Goal: Task Accomplishment & Management: Manage account settings

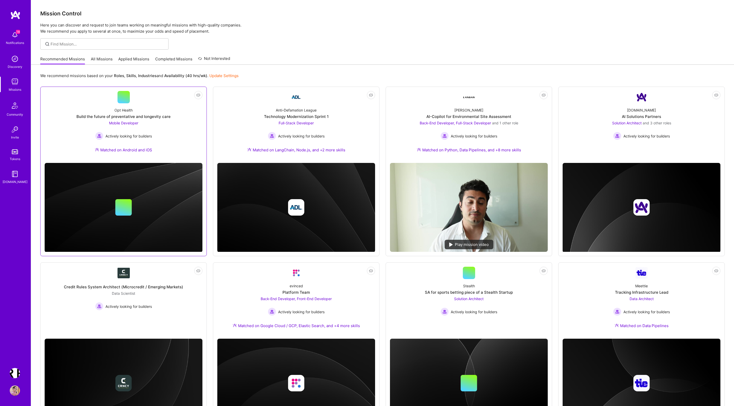
click at [151, 112] on div "Opt Health Build the future of preventative and longevity care Mobile Developer…" at bounding box center [124, 130] width 158 height 55
click at [473, 117] on div "AI-Copilot for Environmental Site Assessment" at bounding box center [469, 116] width 85 height 5
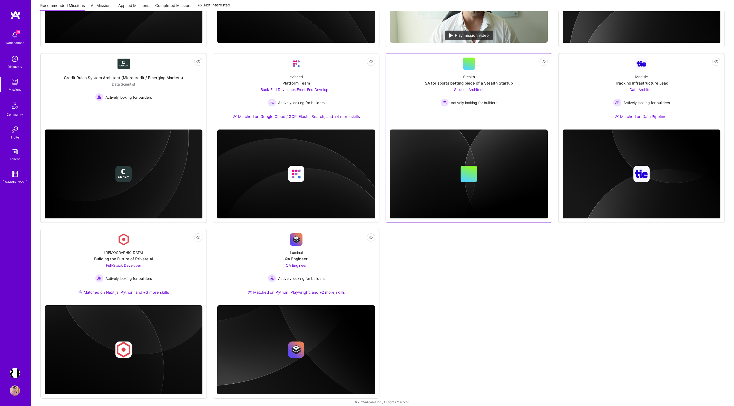
scroll to position [214, 0]
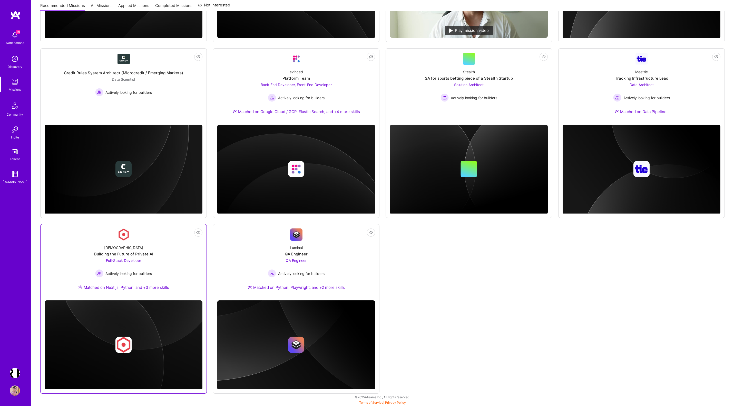
click at [169, 244] on div "Kynismos Building the Future of Private AI Full-Stack Developer Actively lookin…" at bounding box center [124, 267] width 158 height 55
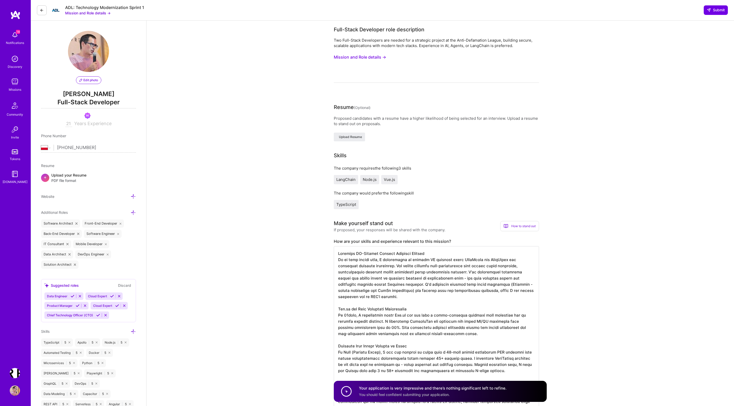
select select "PL"
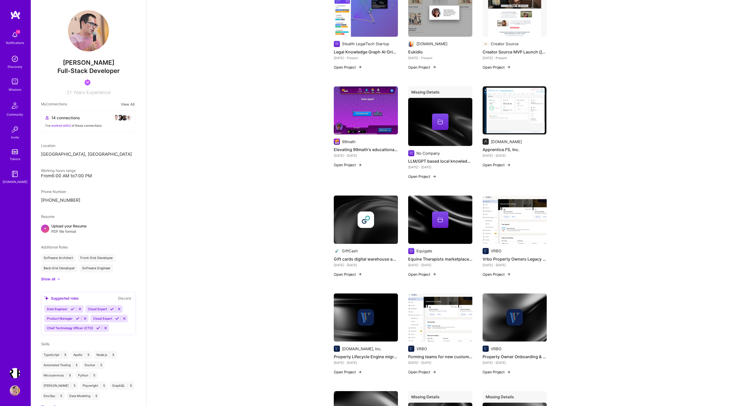
scroll to position [561, 0]
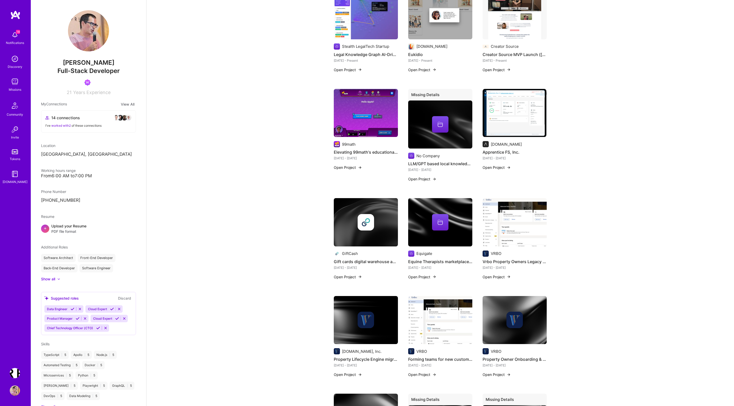
click at [352, 274] on button "Open Project" at bounding box center [348, 276] width 28 height 5
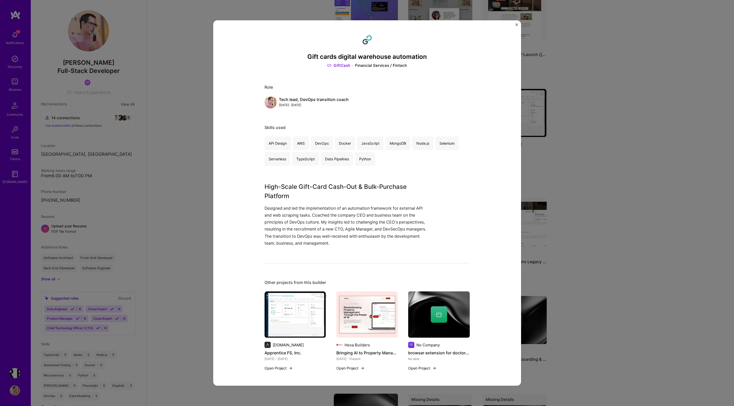
click at [518, 25] on img "Close" at bounding box center [517, 24] width 3 height 3
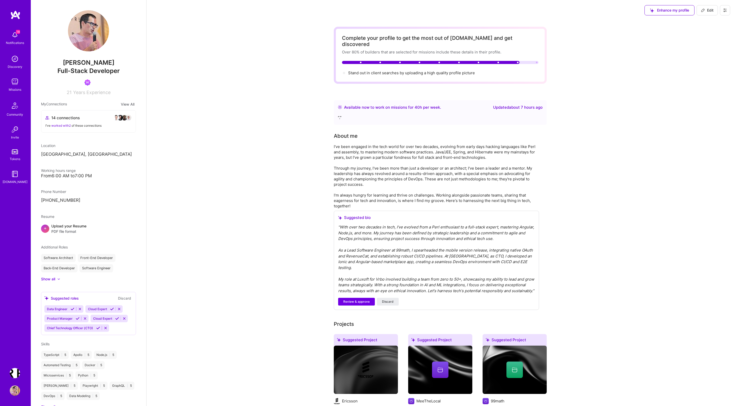
click at [712, 15] on button "Edit" at bounding box center [707, 10] width 21 height 10
select select "PL"
select select "Right Now"
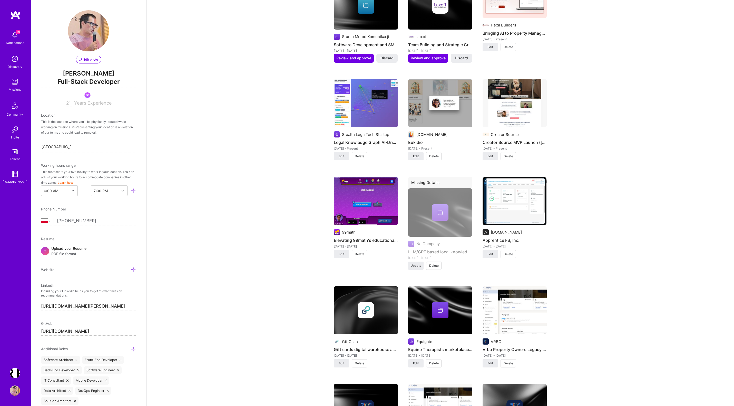
scroll to position [658, 0]
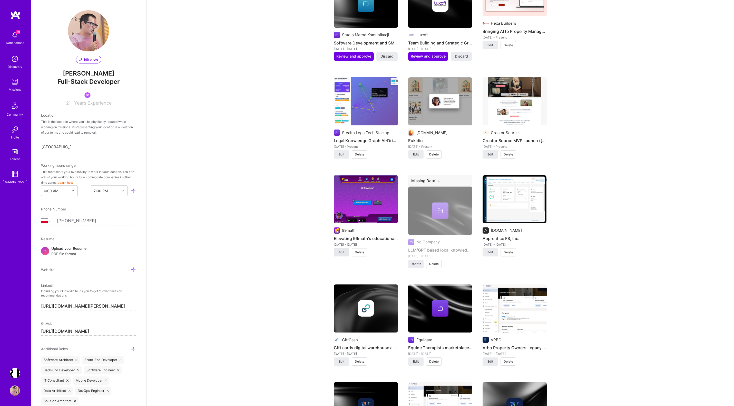
click at [334, 248] on button "Edit" at bounding box center [341, 252] width 15 height 8
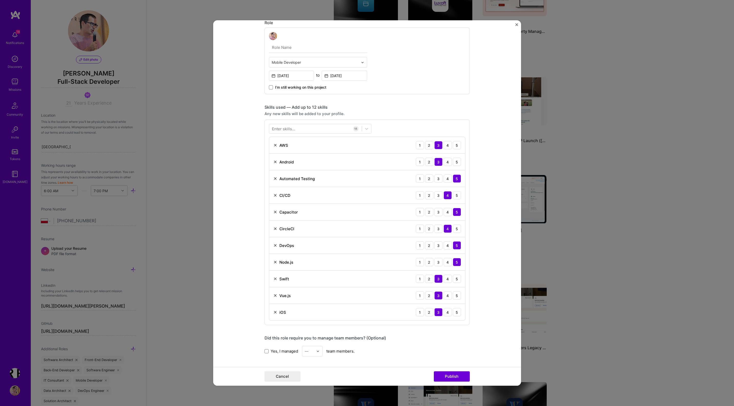
scroll to position [269, 0]
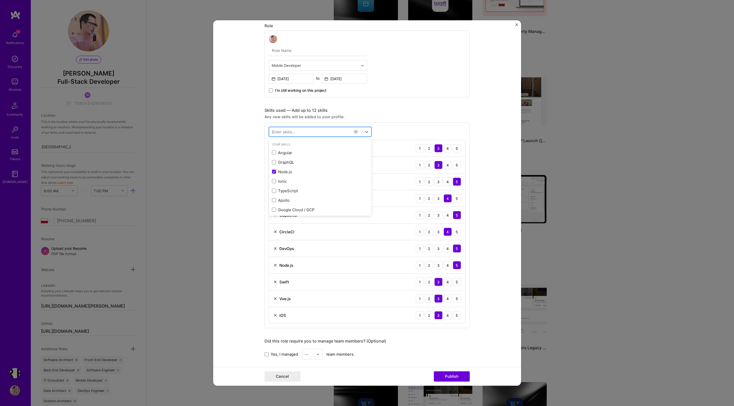
click at [314, 132] on div at bounding box center [315, 132] width 93 height 8
click at [302, 151] on div "Security (Engineering)" at bounding box center [320, 152] width 97 height 5
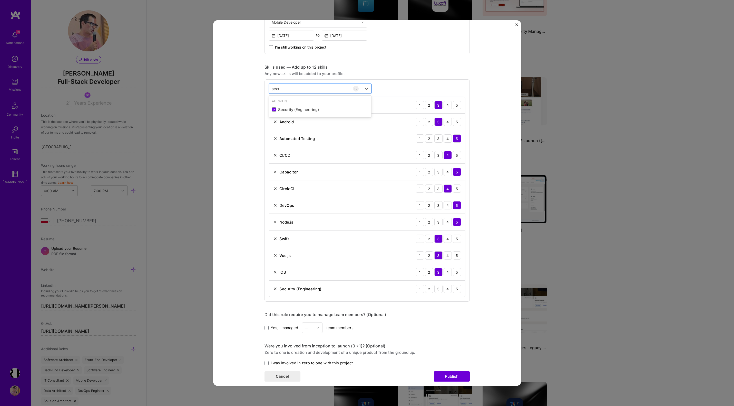
scroll to position [345, 0]
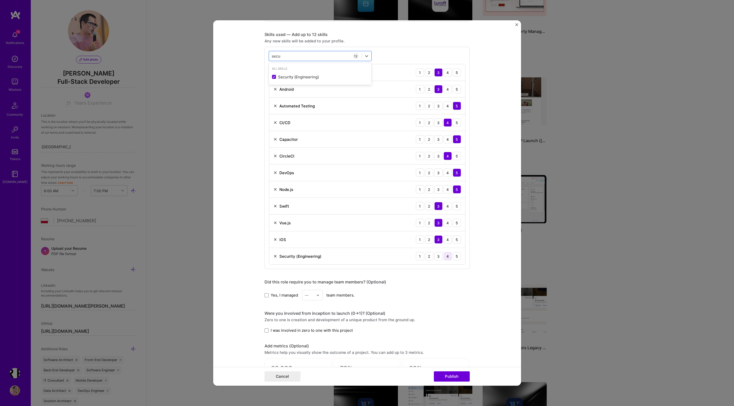
type input "secu"
click at [448, 258] on div "4" at bounding box center [448, 256] width 8 height 8
click at [458, 256] on div "5" at bounding box center [457, 256] width 8 height 8
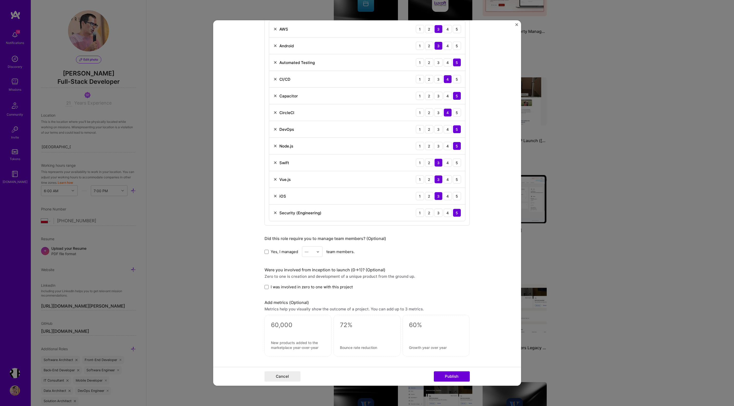
scroll to position [393, 0]
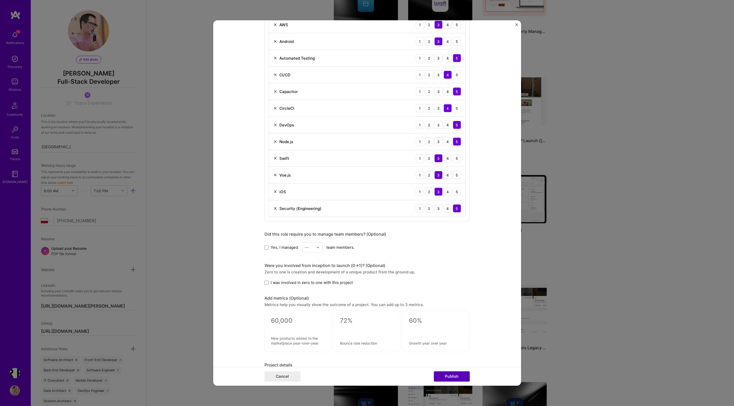
click at [453, 377] on button "Publish" at bounding box center [452, 376] width 36 height 10
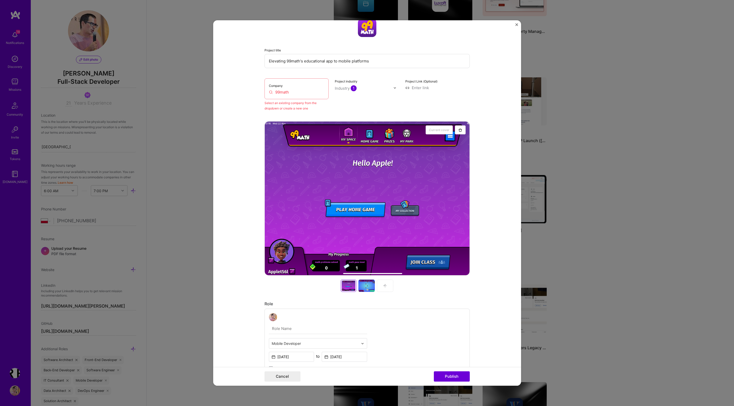
scroll to position [10, 0]
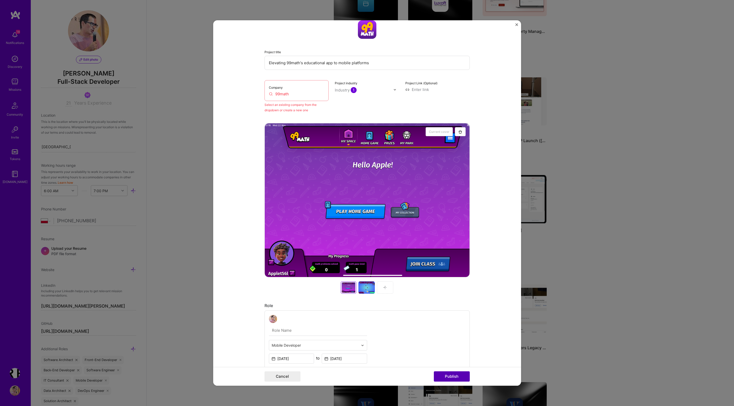
click at [446, 377] on button "Publish" at bounding box center [452, 376] width 36 height 10
click at [290, 97] on input "99math" at bounding box center [297, 93] width 56 height 5
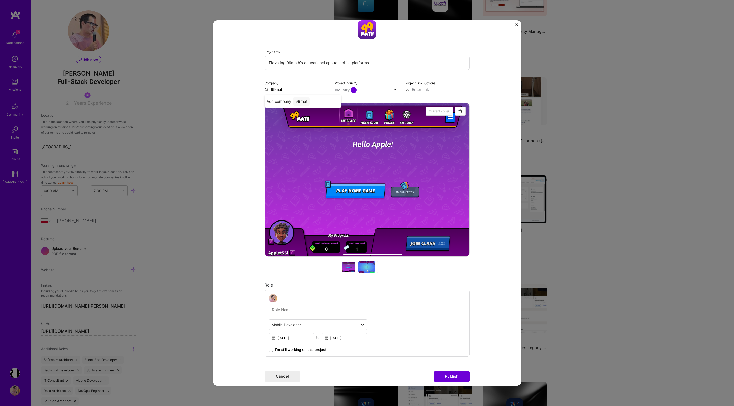
type input "99math"
click at [300, 102] on div "99math" at bounding box center [302, 101] width 19 height 9
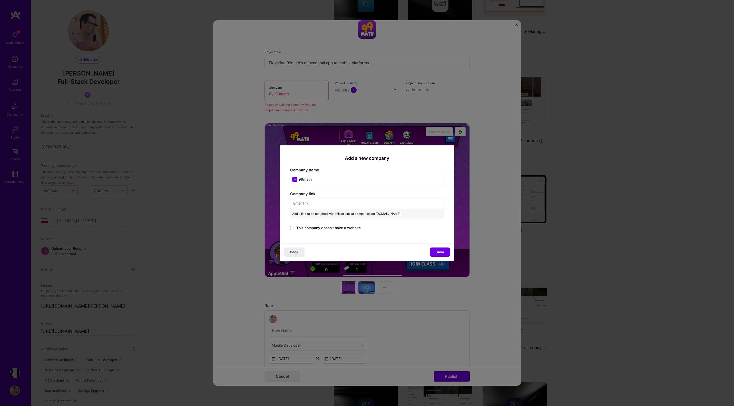
click at [316, 204] on input "text" at bounding box center [367, 202] width 154 height 11
paste input "https://99math.com/"
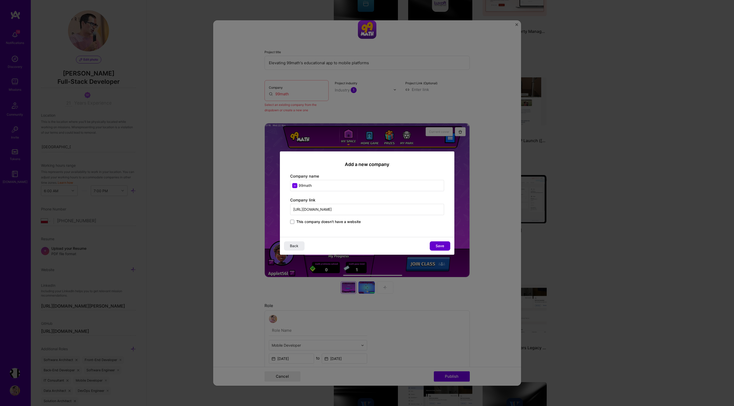
type input "https://99math.com/"
click at [434, 246] on button "Save" at bounding box center [440, 245] width 21 height 9
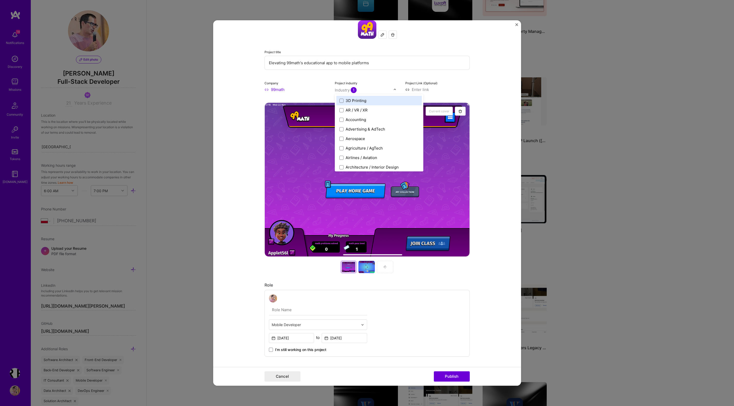
click at [342, 90] on div "Industry 1" at bounding box center [346, 89] width 22 height 5
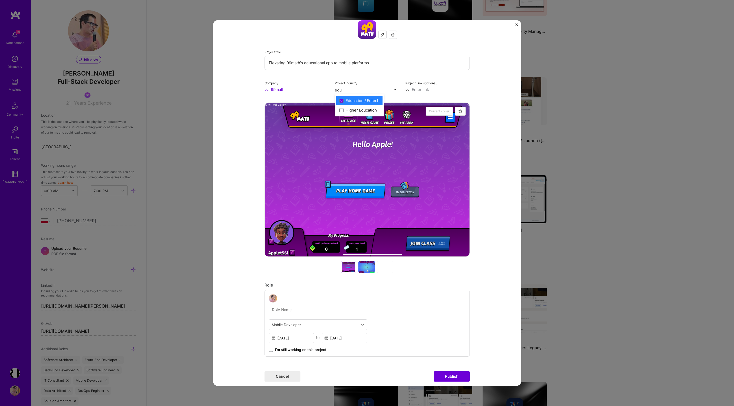
type input "edu"
click at [477, 77] on form "Project title Elevating 99math's educational app to mobile platforms Company 99…" at bounding box center [367, 202] width 308 height 365
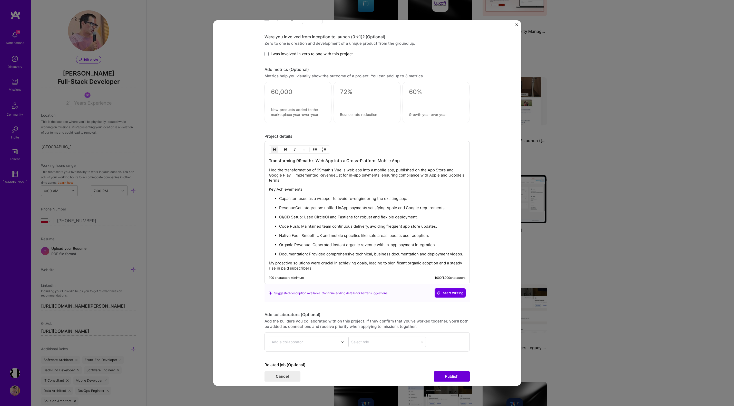
scroll to position [651, 0]
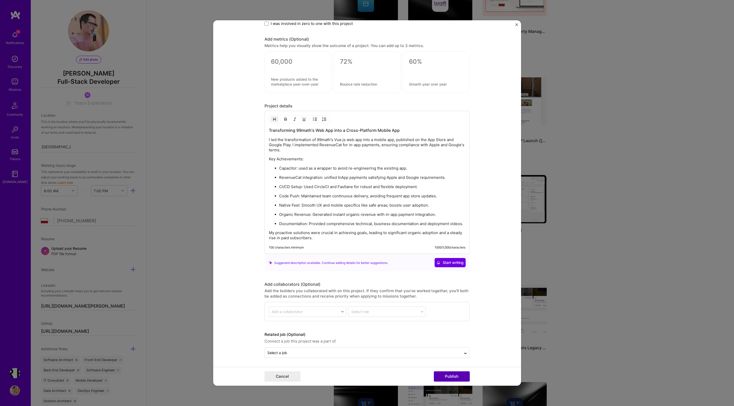
click at [456, 379] on button "Publish" at bounding box center [452, 376] width 36 height 10
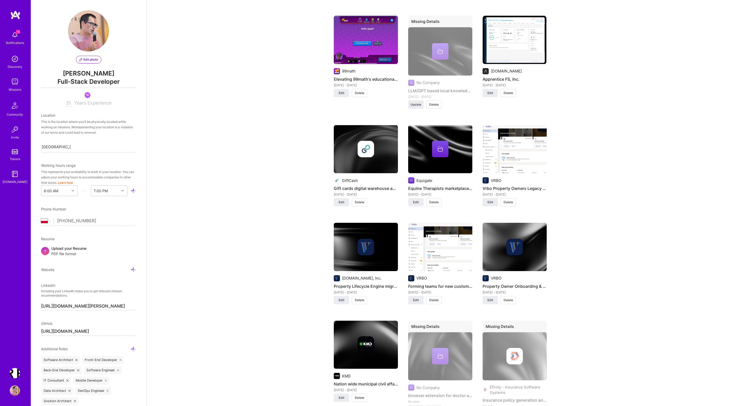
scroll to position [822, 0]
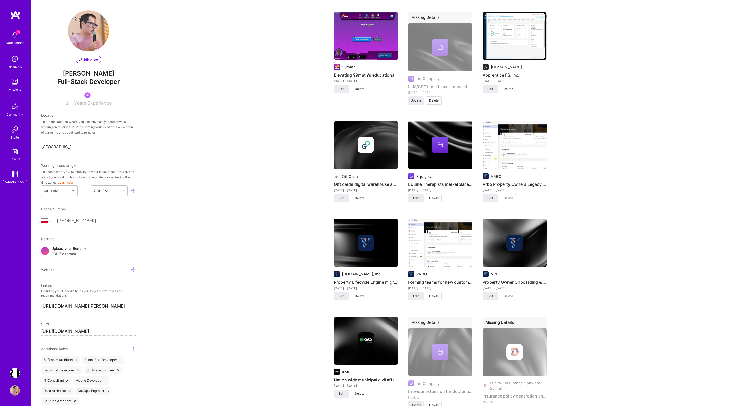
click at [510, 139] on img at bounding box center [515, 145] width 64 height 48
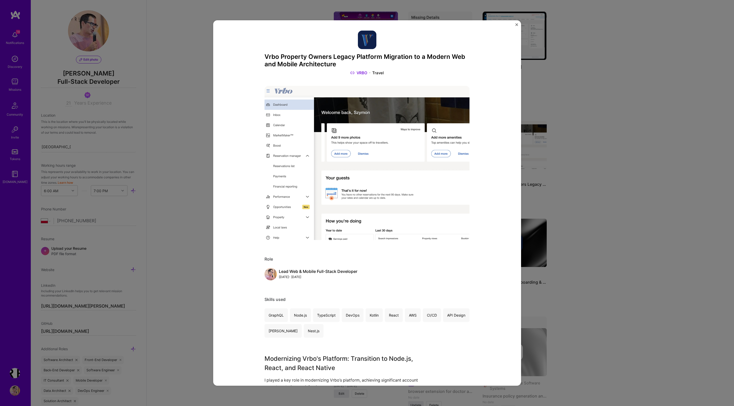
click at [516, 24] on img "Close" at bounding box center [517, 24] width 3 height 3
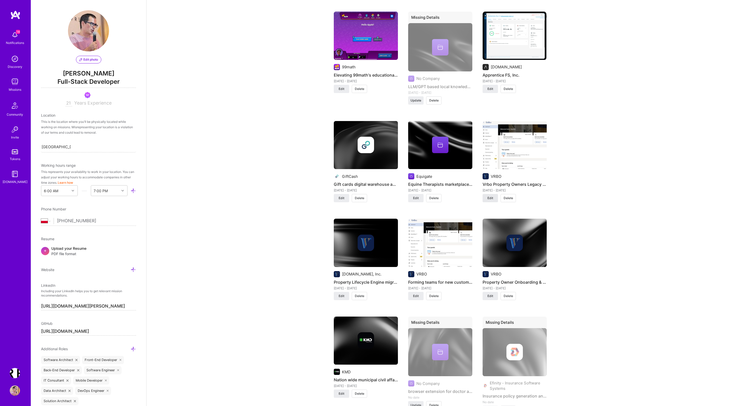
click at [494, 194] on button "Edit" at bounding box center [490, 198] width 15 height 8
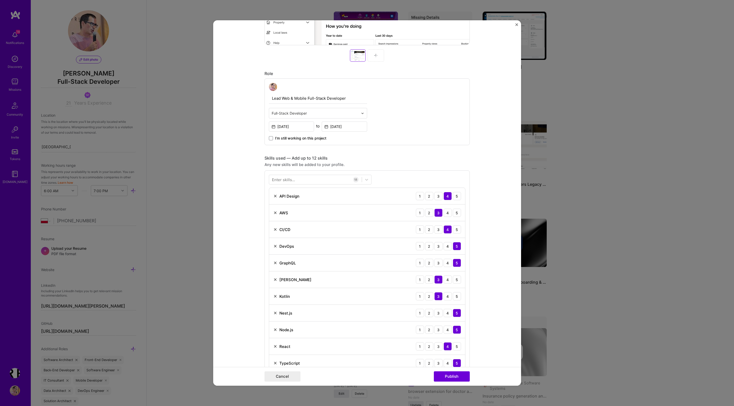
scroll to position [278, 0]
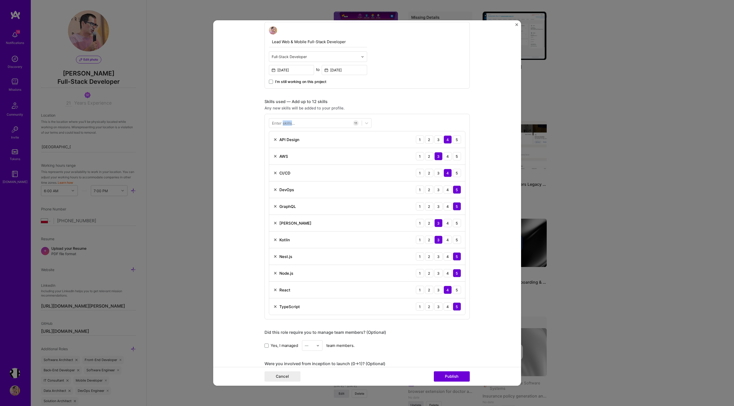
click at [290, 123] on div "Enter skills..." at bounding box center [283, 122] width 23 height 5
click at [289, 122] on div "Enter skills..." at bounding box center [283, 122] width 23 height 5
click at [289, 123] on div "Enter skills..." at bounding box center [283, 122] width 23 height 5
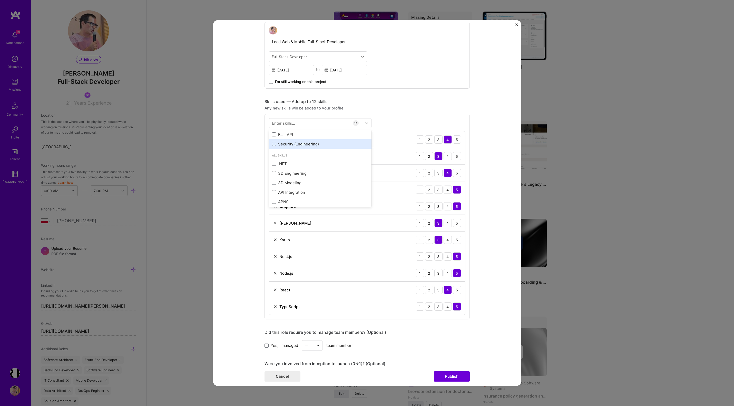
click at [243, 173] on form "Project title Vrbo Property Owners Legacy Platform Migration to a Modern Web an…" at bounding box center [367, 202] width 308 height 365
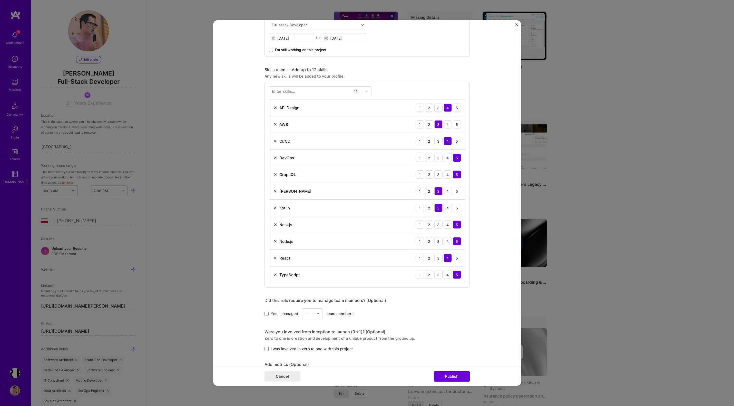
scroll to position [305, 0]
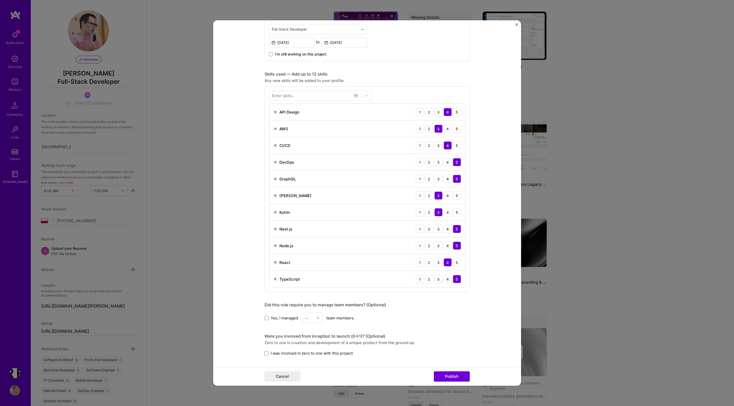
click at [294, 95] on div "Enter skills..." at bounding box center [283, 95] width 23 height 5
click at [229, 179] on form "Project title Vrbo Property Owners Legacy Platform Migration to a Modern Web an…" at bounding box center [367, 202] width 308 height 365
click at [274, 194] on img at bounding box center [275, 195] width 4 height 4
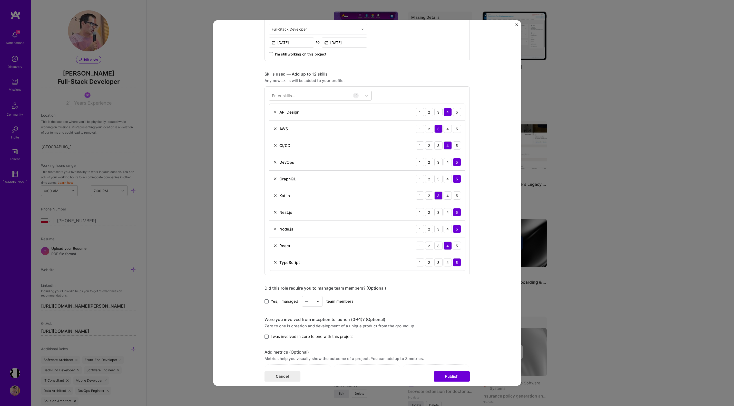
click at [297, 95] on div at bounding box center [315, 95] width 93 height 8
click at [273, 117] on span at bounding box center [274, 116] width 4 height 4
click at [0, 0] on input "checkbox" at bounding box center [0, 0] width 0 height 0
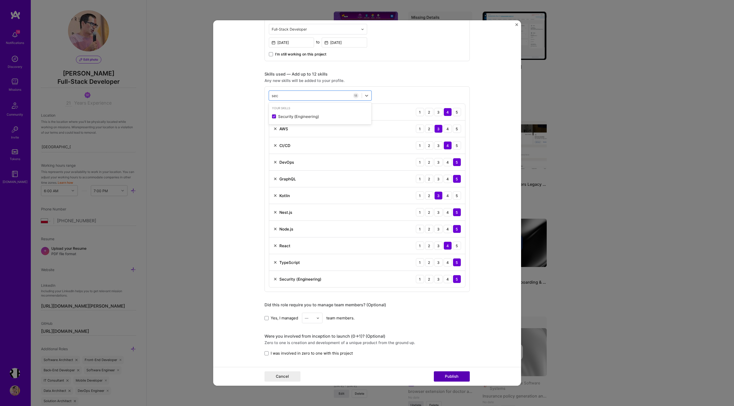
type input "sec"
click at [455, 375] on button "Publish" at bounding box center [452, 376] width 36 height 10
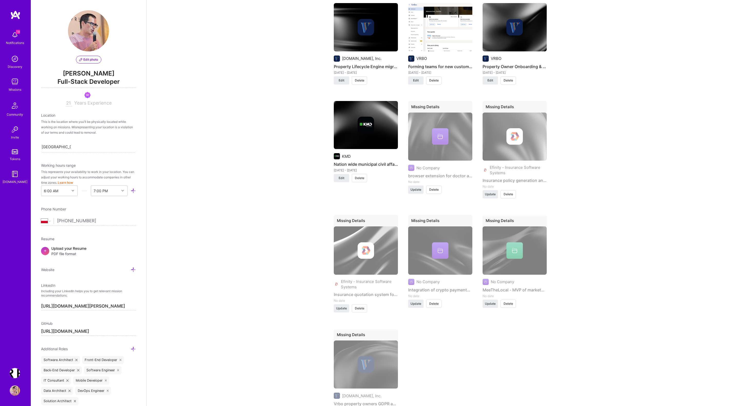
scroll to position [1040, 0]
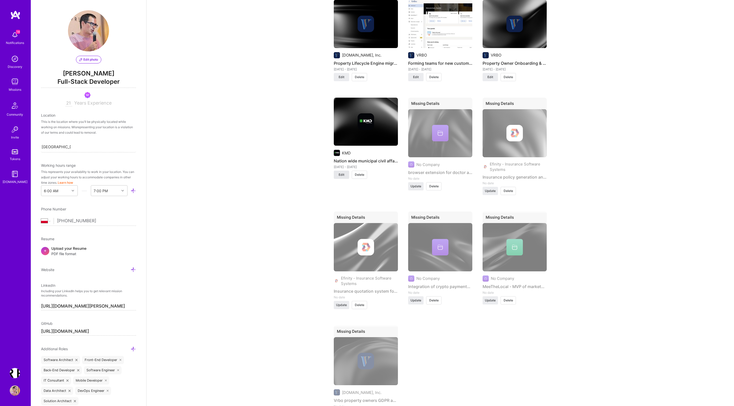
click at [344, 172] on span "Edit" at bounding box center [342, 174] width 6 height 5
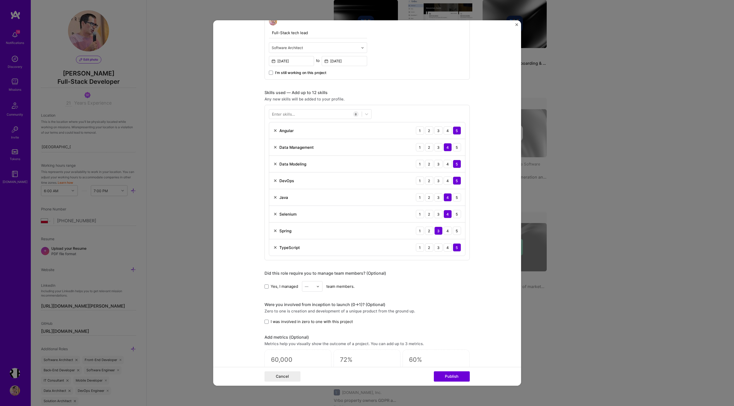
scroll to position [165, 0]
click at [300, 116] on div at bounding box center [315, 112] width 93 height 8
click at [274, 133] on span at bounding box center [274, 133] width 4 height 4
click at [0, 0] on input "checkbox" at bounding box center [0, 0] width 0 height 0
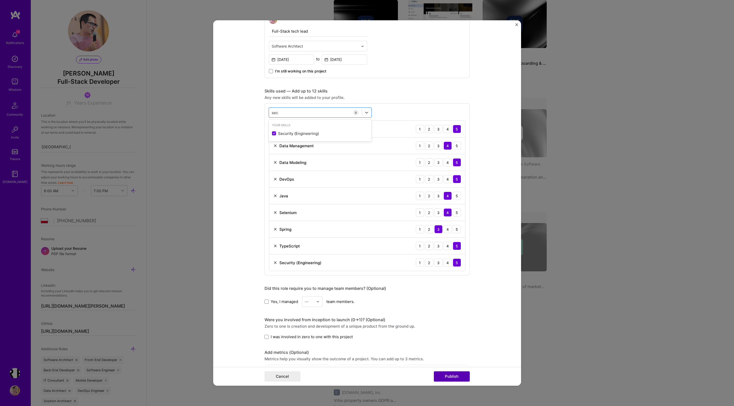
type input "sec"
click at [454, 378] on button "Publish" at bounding box center [452, 376] width 36 height 10
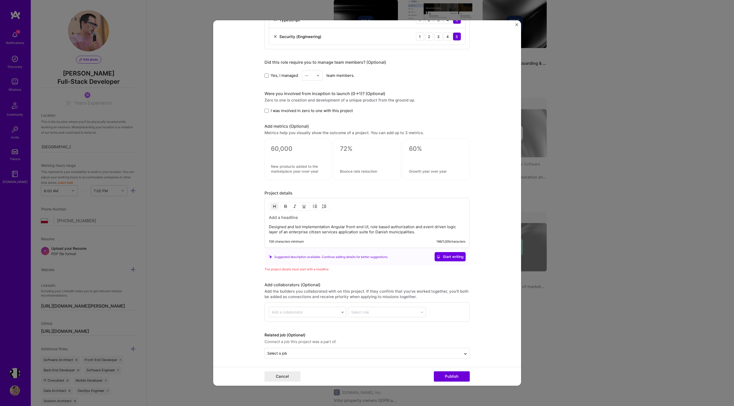
scroll to position [392, 0]
click at [300, 215] on h3 at bounding box center [367, 216] width 197 height 6
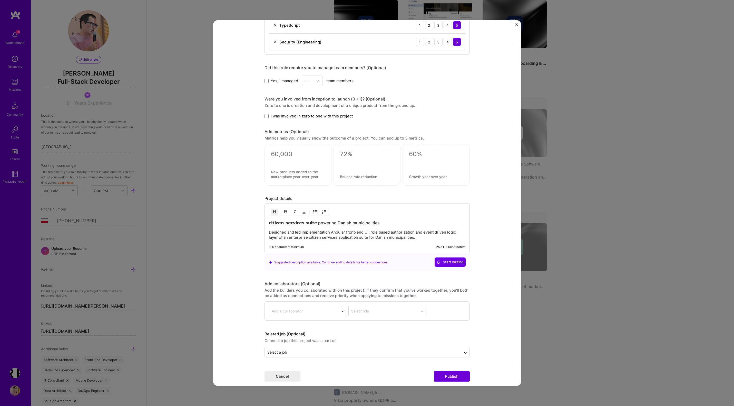
scroll to position [386, 0]
click at [371, 223] on h3 "𝗰𝗶𝘁𝗶𝘇𝗲𝗻-𝘀𝗲𝗿𝘃𝗶𝗰𝗲𝘀 𝘀𝘂𝗶𝘁𝗲 powering Danish municipalities" at bounding box center [367, 223] width 197 height 6
click at [392, 235] on p "Designed and led implementation Angular front-end UI, role based authorization …" at bounding box center [367, 234] width 197 height 10
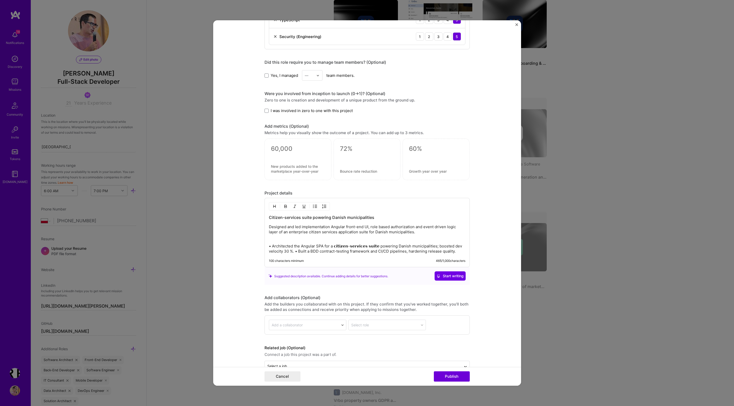
scroll to position [392, 0]
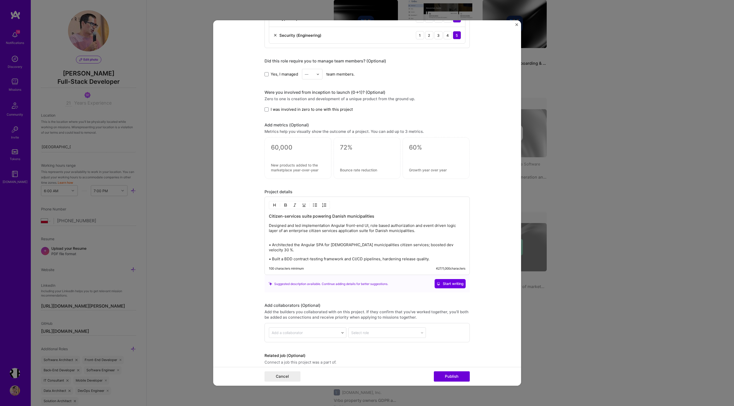
click at [371, 249] on div "Citizen-services suite powering Danish municipalities Designed and led implemen…" at bounding box center [367, 237] width 197 height 48
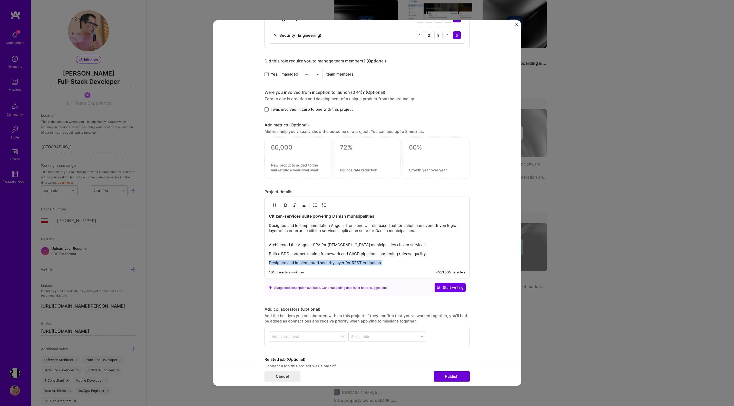
copy p "Designed and implemented security layer for REST endpoints."
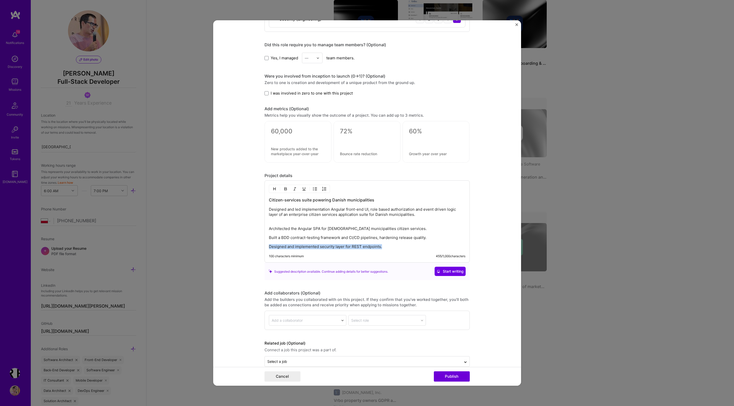
scroll to position [418, 0]
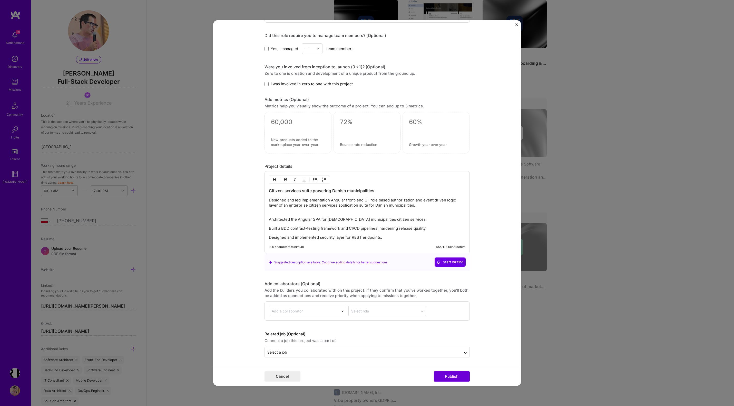
click at [310, 209] on p "Designed and led implementation Angular front-end UI, role based authorization …" at bounding box center [367, 204] width 197 height 15
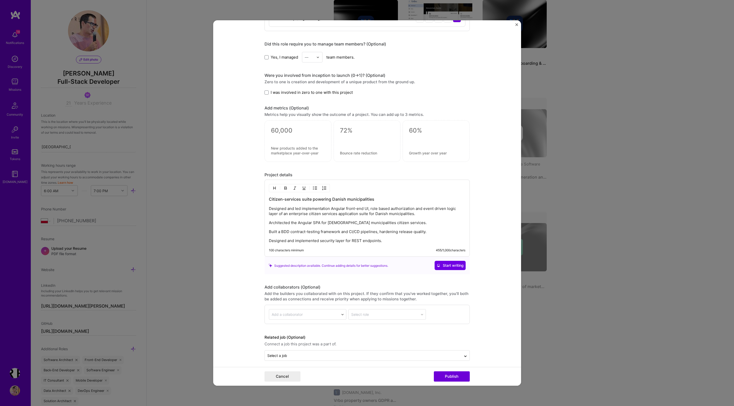
scroll to position [413, 0]
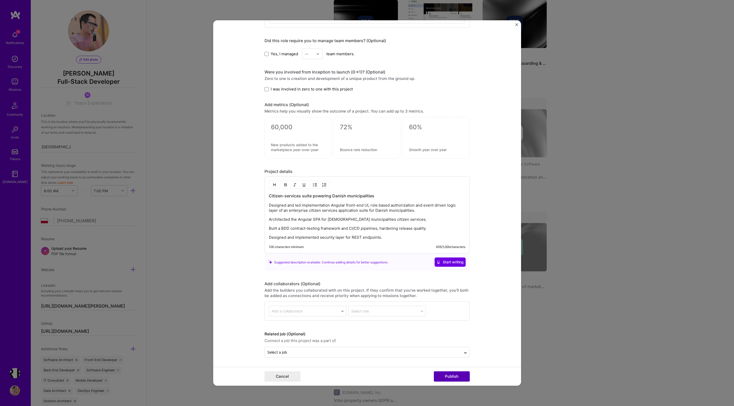
click at [451, 376] on button "Publish" at bounding box center [452, 376] width 36 height 10
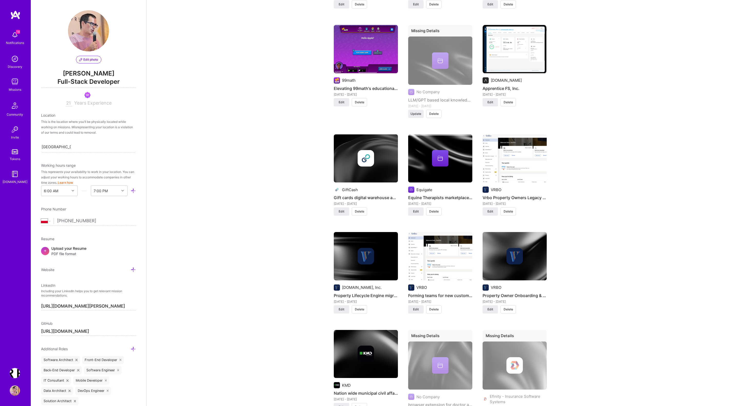
scroll to position [807, 0]
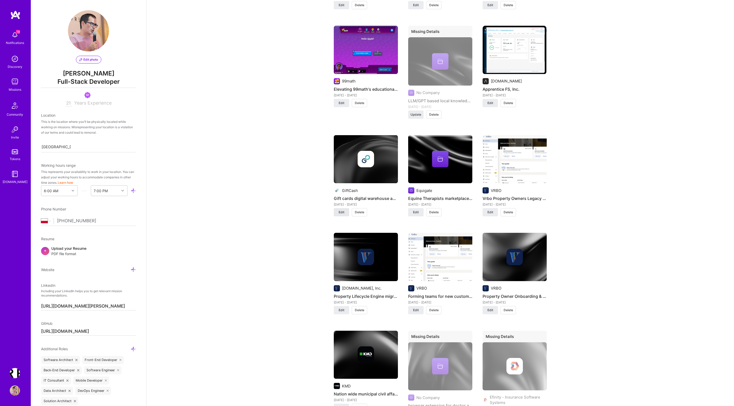
click at [337, 208] on button "Edit" at bounding box center [341, 212] width 15 height 8
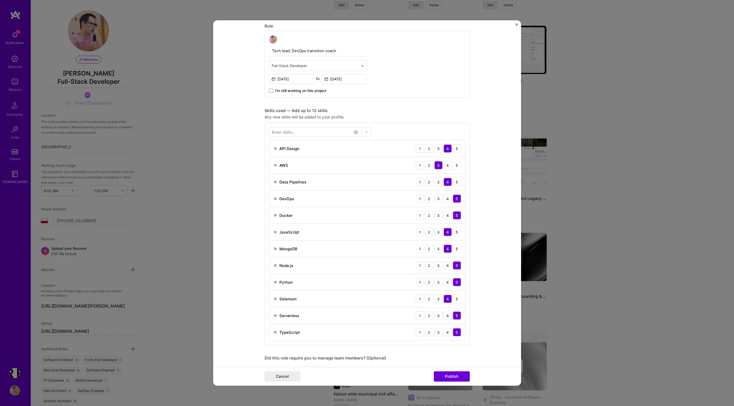
scroll to position [119, 0]
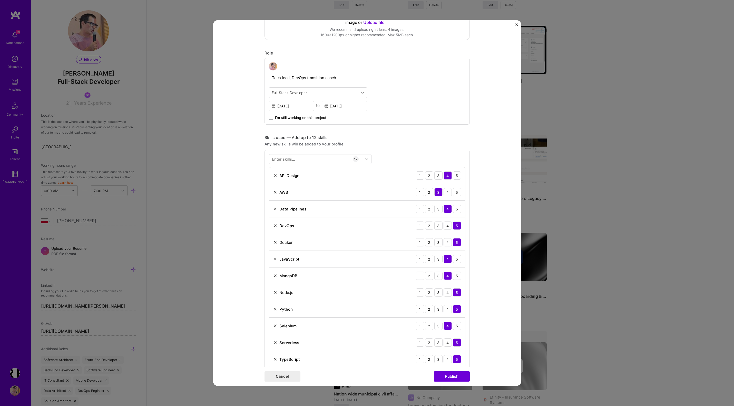
click at [290, 159] on div "Enter skills..." at bounding box center [283, 158] width 23 height 5
click at [364, 158] on icon at bounding box center [366, 158] width 5 height 5
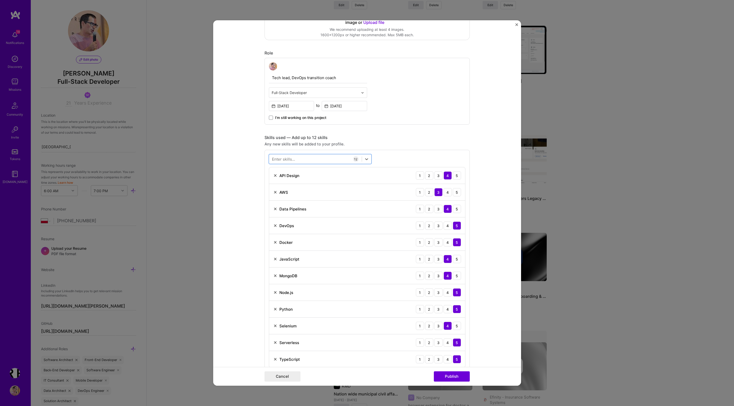
click at [235, 162] on form "Project title Gift cards digital warehouse automation Company GiftCash Project …" at bounding box center [367, 202] width 308 height 365
click at [517, 25] on img "Close" at bounding box center [517, 24] width 3 height 3
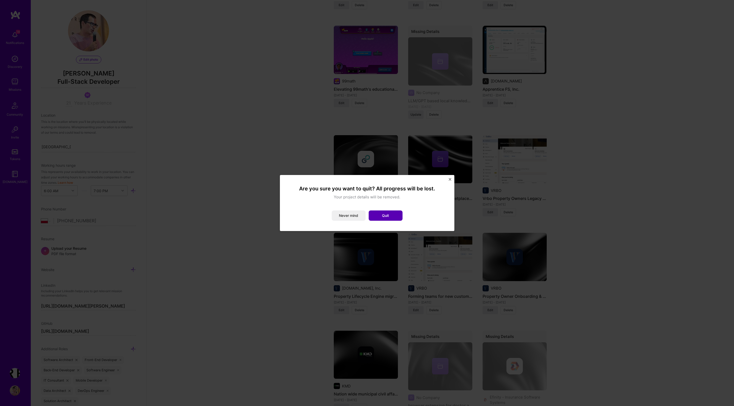
click at [374, 214] on button "Quit" at bounding box center [386, 215] width 34 height 10
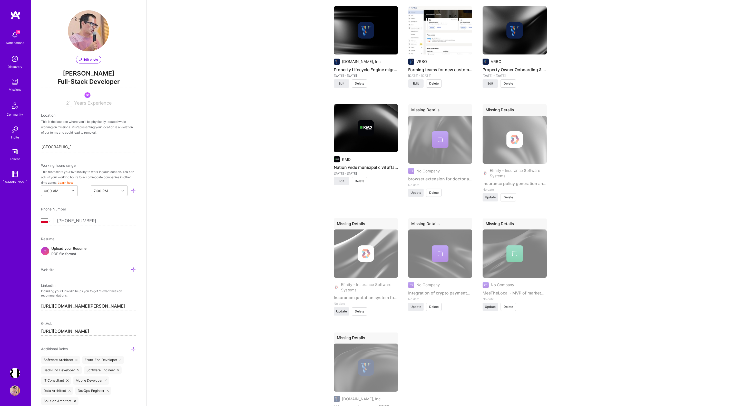
scroll to position [1040, 0]
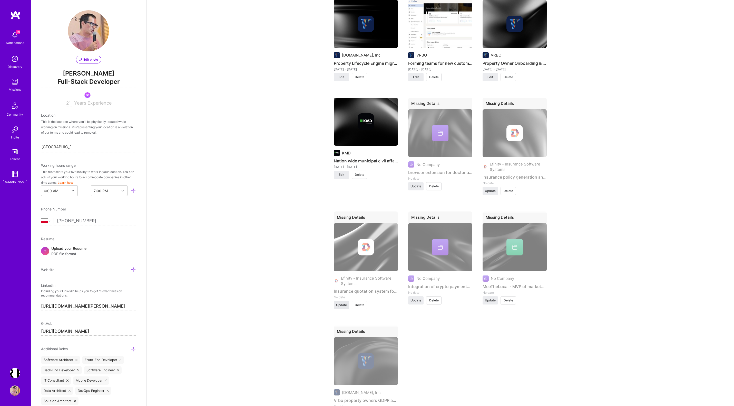
click at [341, 302] on span "Update" at bounding box center [341, 304] width 11 height 5
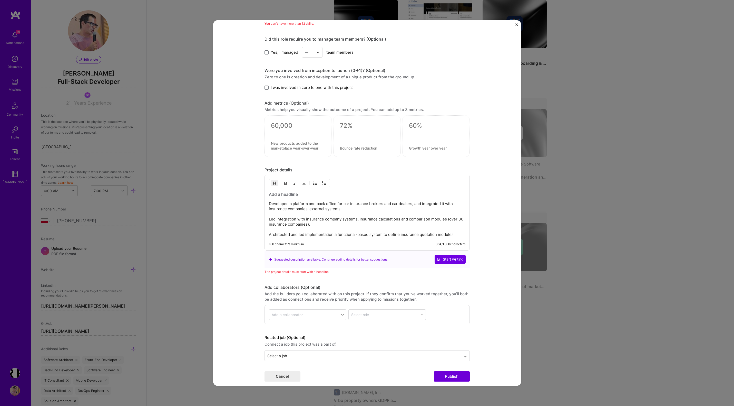
scroll to position [566, 0]
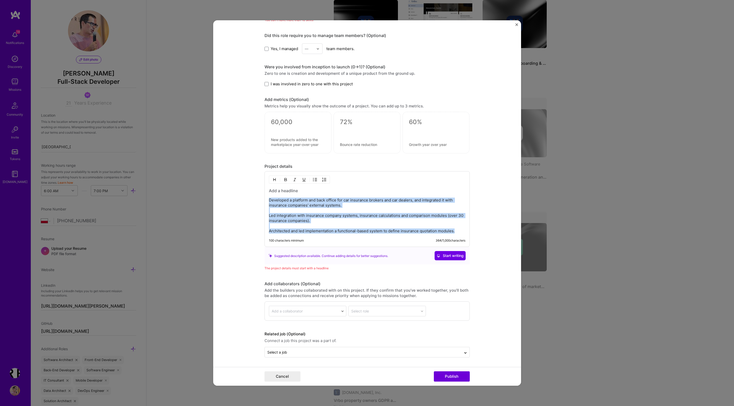
drag, startPoint x: 457, startPoint y: 232, endPoint x: 262, endPoint y: 194, distance: 199.4
click at [262, 194] on form "This project is missing details. To be able to apply to missions with this proj…" at bounding box center [367, 202] width 308 height 365
copy p "Developed a platform and back office for car insurance brokers and car dealers,…"
click at [517, 24] on img "Close" at bounding box center [517, 24] width 3 height 3
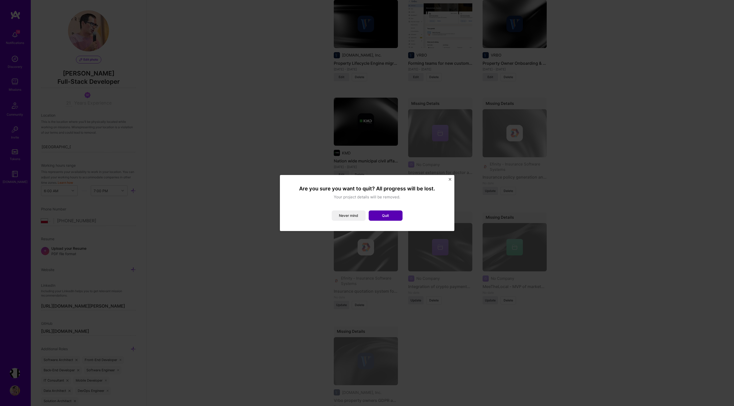
click at [376, 215] on button "Quit" at bounding box center [386, 215] width 34 height 10
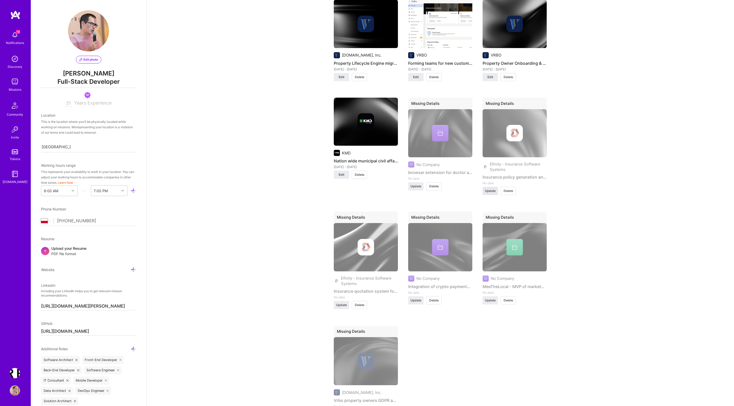
click at [493, 188] on span "Update" at bounding box center [490, 190] width 11 height 5
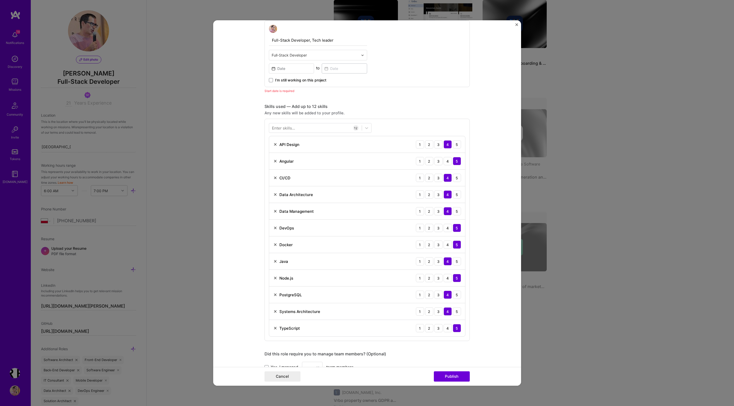
scroll to position [200, 0]
click at [275, 247] on img at bounding box center [275, 247] width 4 height 4
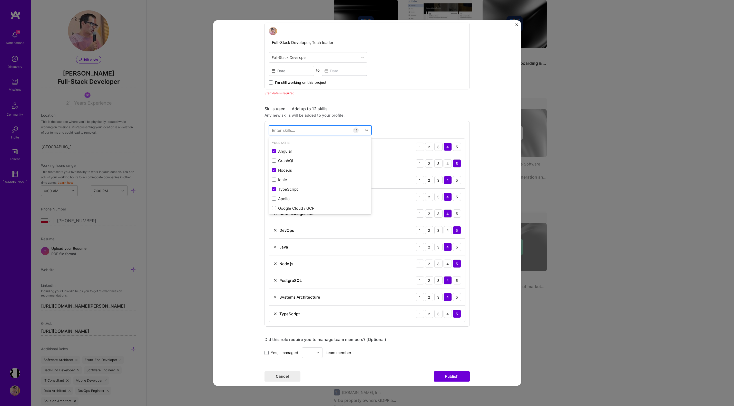
click at [298, 131] on div at bounding box center [315, 130] width 93 height 8
click at [275, 151] on span at bounding box center [274, 151] width 4 height 4
click at [0, 0] on input "checkbox" at bounding box center [0, 0] width 0 height 0
type input "Sec"
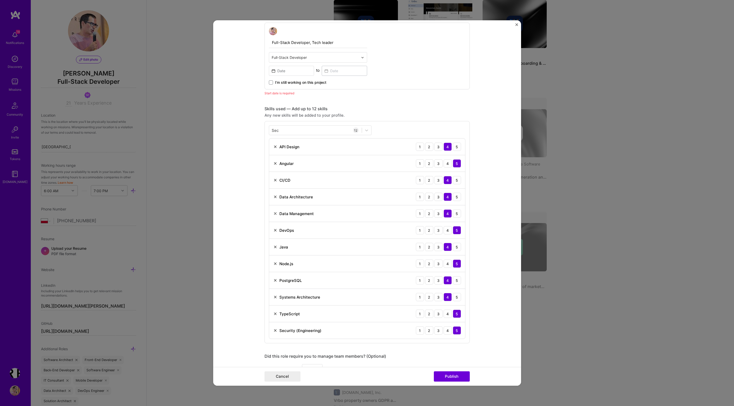
click at [263, 229] on form "This project is missing details. To be able to apply to missions with this proj…" at bounding box center [367, 202] width 308 height 365
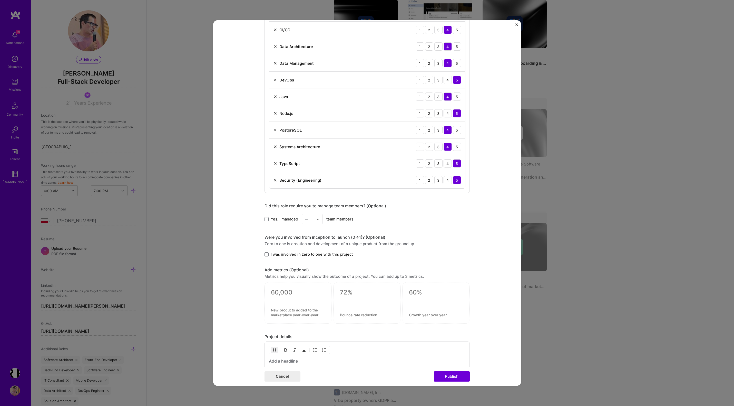
scroll to position [350, 0]
click at [266, 217] on span at bounding box center [267, 218] width 4 height 4
click at [0, 0] on input "Yes, I managed" at bounding box center [0, 0] width 0 height 0
click at [318, 220] on img at bounding box center [317, 218] width 3 height 3
click at [312, 252] on div "3" at bounding box center [312, 250] width 17 height 9
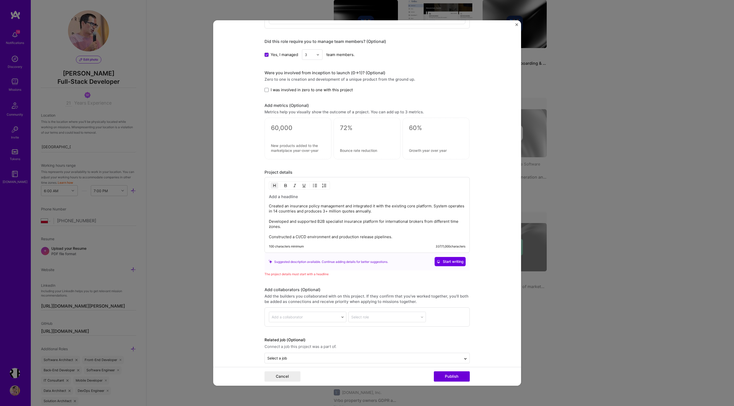
scroll to position [517, 0]
click at [288, 196] on h3 at bounding box center [367, 194] width 197 height 6
paste div
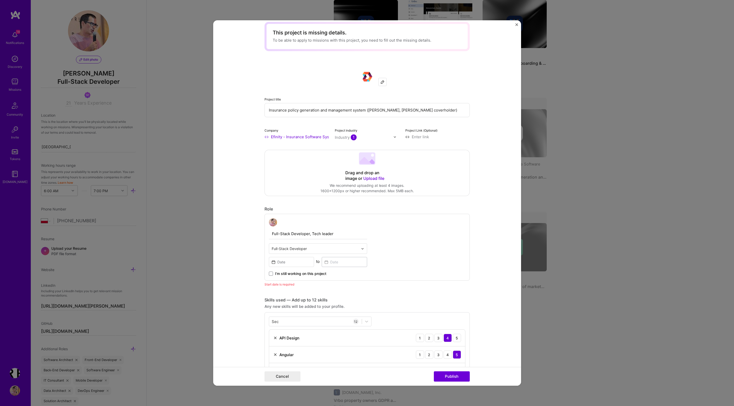
scroll to position [0, 0]
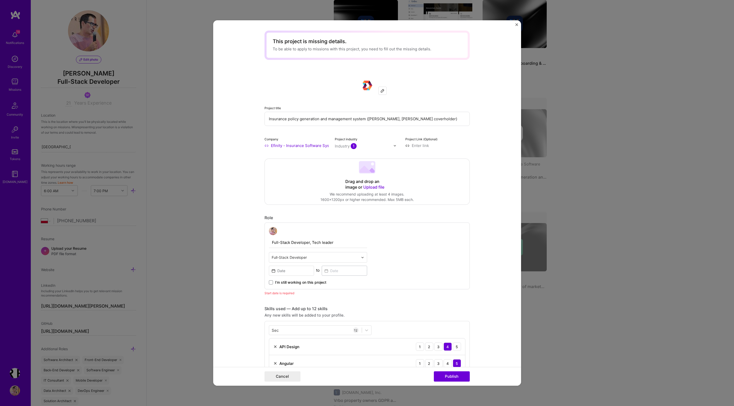
click at [271, 144] on input "Efinity - Insurance Software Systems" at bounding box center [297, 145] width 64 height 5
paste input "Leadenhall Polska S.A (Lloyd's Coverholder)"
type input "Leadenhall Polska S.A (Lloyd's Coverholder)"
click at [302, 158] on div "Leadenhall Polska S.A (Lloyd's Coverholder)" at bounding box center [312, 162] width 54 height 19
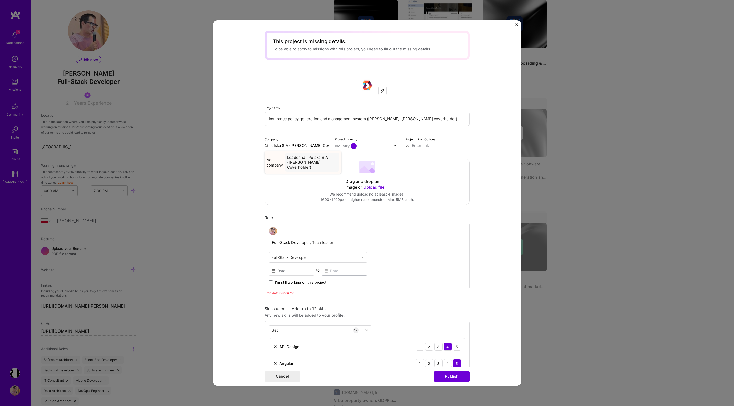
scroll to position [0, 0]
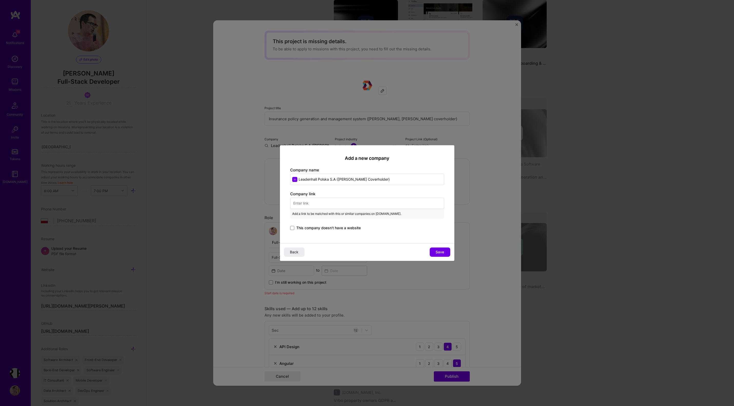
paste input "https://www.leadenhall.com/en/home"
type input "Leadenhall Polska S.A (Lloyd's Coverholder)"
click at [335, 202] on input "text" at bounding box center [367, 202] width 154 height 11
paste input "https://www.leadenhall.com/en/home"
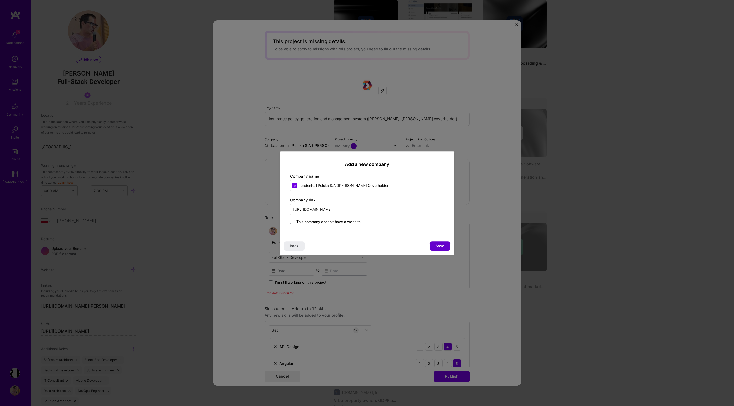
type input "https://www.leadenhall.com/en/home"
click at [438, 246] on span "Save" at bounding box center [440, 245] width 8 height 5
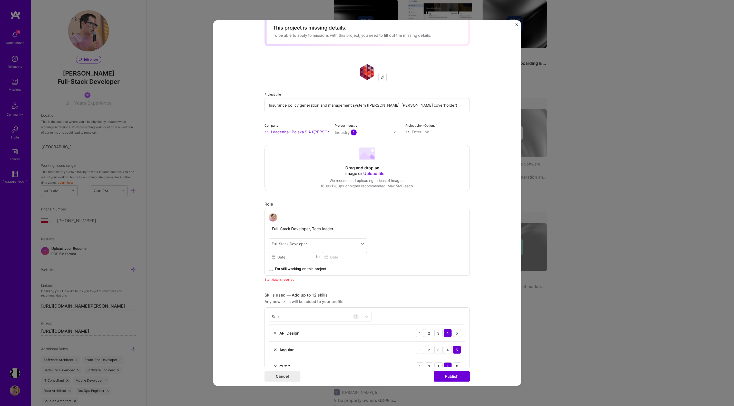
scroll to position [15, 0]
click at [343, 131] on div "Industry 1" at bounding box center [346, 131] width 22 height 5
type input "ins"
click at [467, 130] on input at bounding box center [438, 130] width 64 height 5
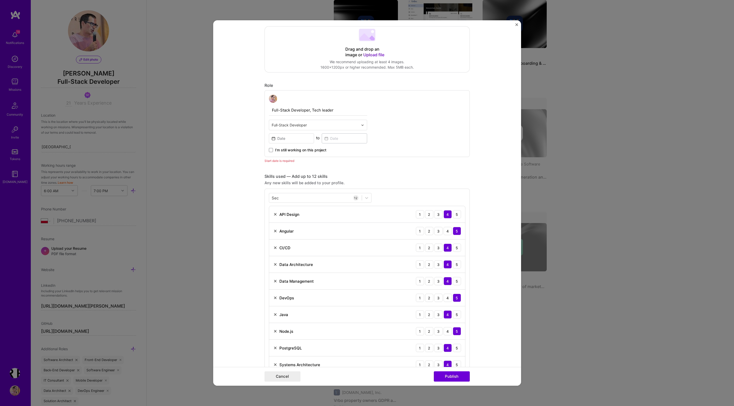
scroll to position [137, 0]
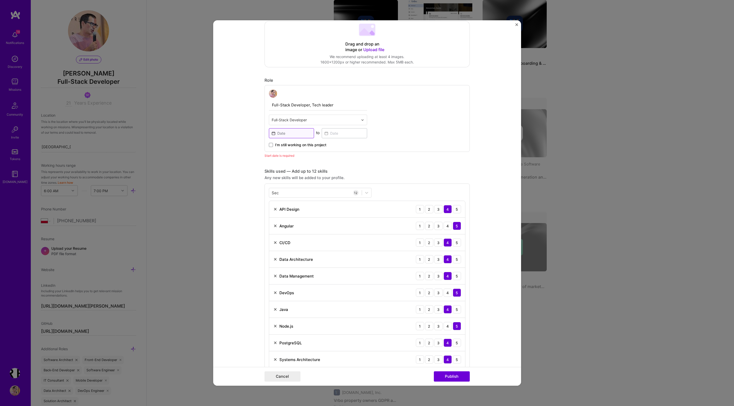
click at [283, 133] on input at bounding box center [291, 133] width 45 height 10
click at [328, 163] on abbr "marzec" at bounding box center [336, 162] width 31 height 5
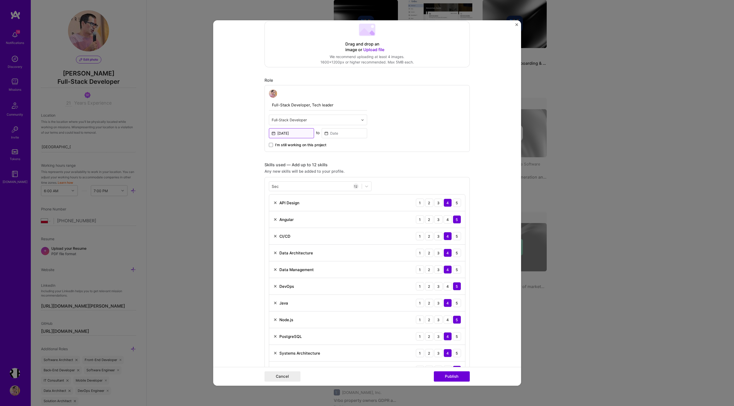
click at [294, 131] on input "Mar, 2025" at bounding box center [291, 133] width 45 height 10
click at [276, 146] on button "‹" at bounding box center [276, 145] width 11 height 11
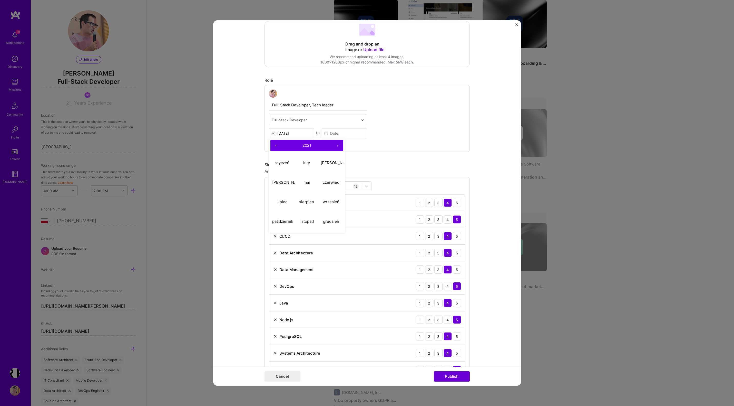
click at [276, 146] on button "‹" at bounding box center [276, 145] width 11 height 11
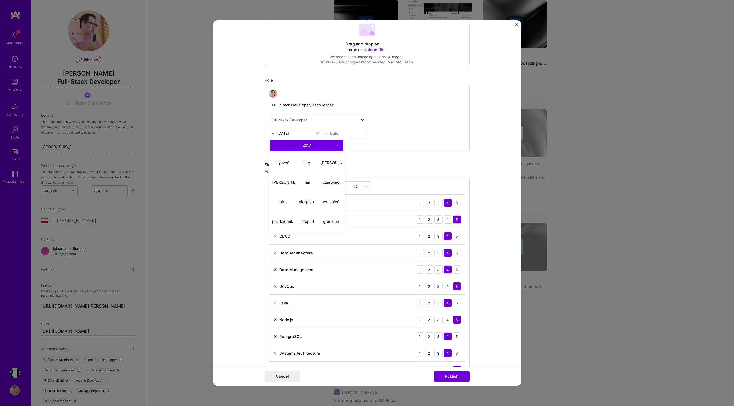
click at [276, 146] on button "‹" at bounding box center [276, 145] width 11 height 11
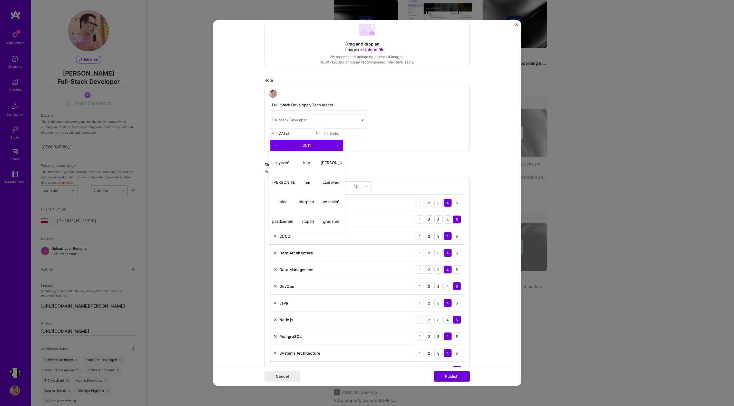
click at [276, 146] on button "‹" at bounding box center [276, 145] width 11 height 11
click at [338, 132] on input at bounding box center [344, 133] width 45 height 10
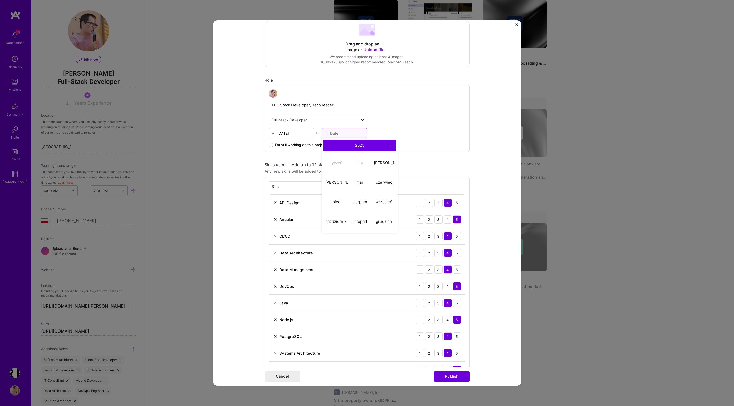
click at [336, 132] on input at bounding box center [344, 133] width 45 height 10
click at [356, 145] on span "2025" at bounding box center [359, 145] width 9 height 5
click at [291, 133] on input "Mar, 2025" at bounding box center [291, 133] width 45 height 10
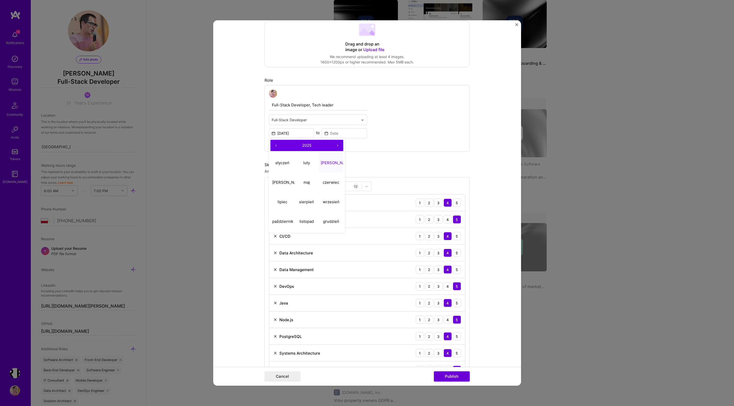
click at [276, 144] on button "‹" at bounding box center [276, 145] width 11 height 11
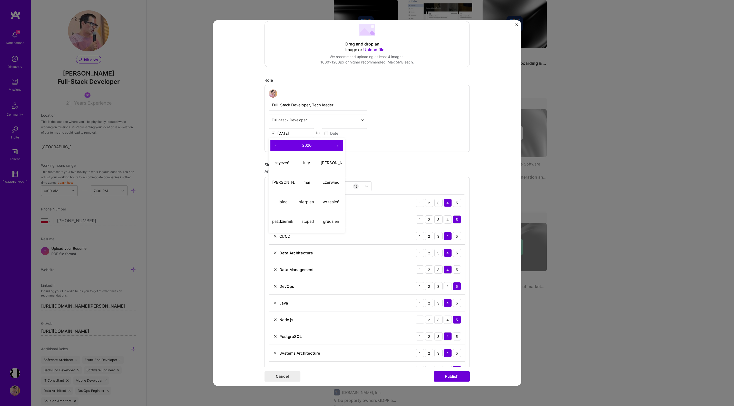
click at [276, 144] on button "‹" at bounding box center [276, 145] width 11 height 11
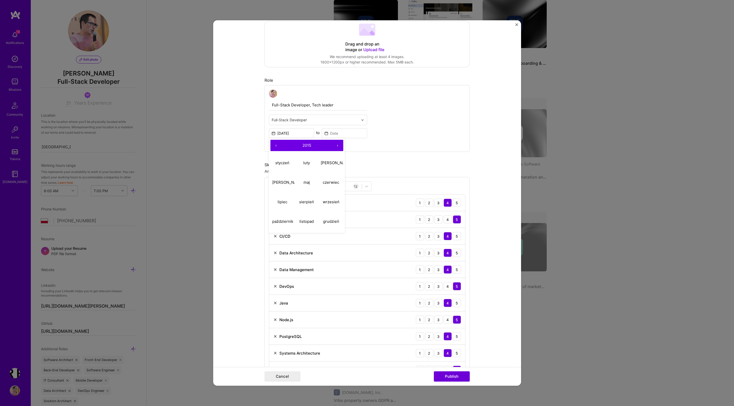
click at [276, 144] on button "‹" at bounding box center [276, 145] width 11 height 11
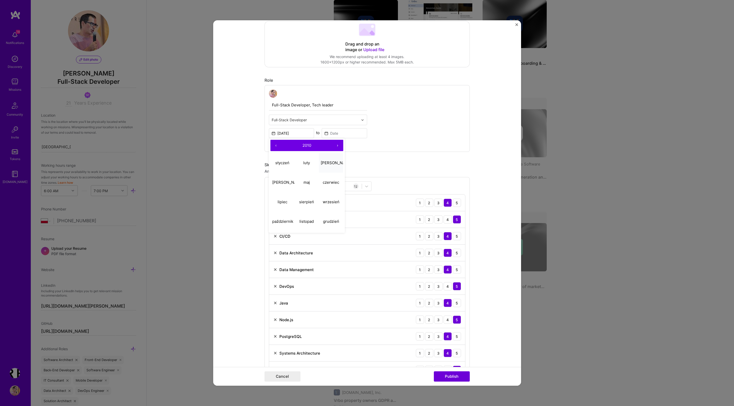
click at [327, 162] on abbr "marzec" at bounding box center [336, 162] width 31 height 5
type input "Mar, 2010"
click at [335, 134] on input at bounding box center [344, 133] width 45 height 10
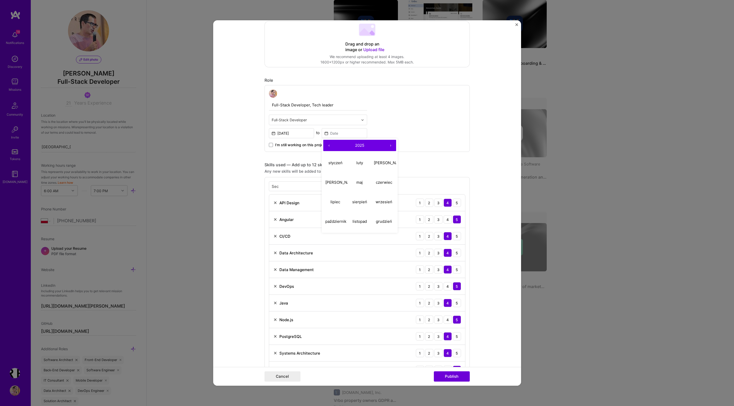
click at [359, 145] on span "2025" at bounding box center [359, 145] width 9 height 5
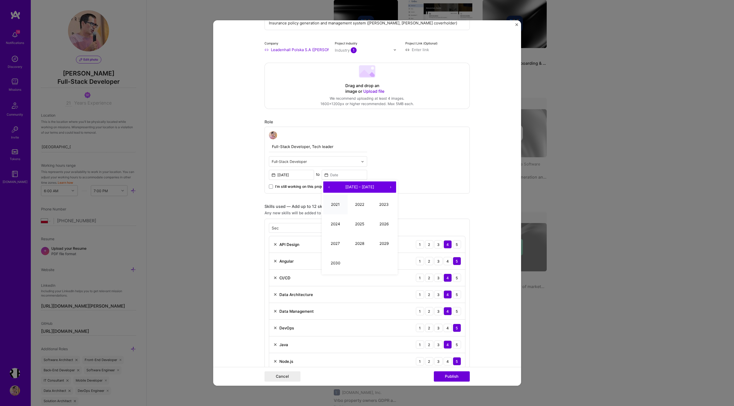
scroll to position [93, 0]
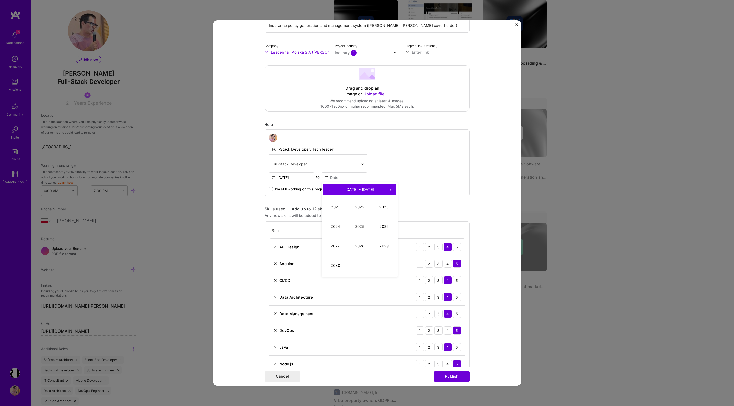
click at [329, 190] on button "‹" at bounding box center [328, 189] width 11 height 11
click at [341, 207] on button "2011" at bounding box center [335, 207] width 24 height 20
click at [355, 265] on abbr "listopad" at bounding box center [360, 265] width 14 height 5
type input "Nov, 2011"
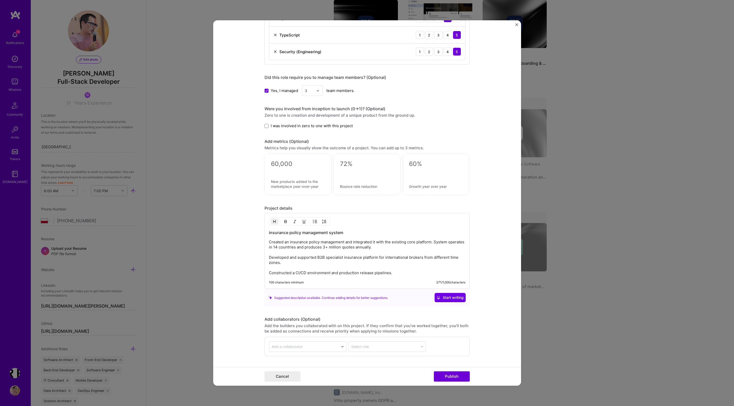
scroll to position [507, 0]
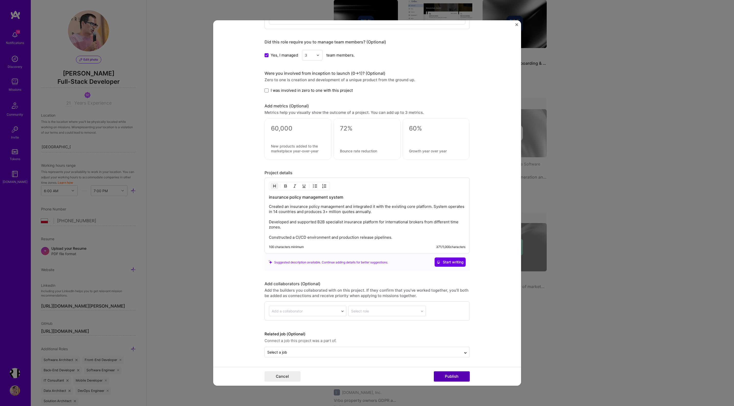
click at [447, 376] on button "Publish" at bounding box center [452, 376] width 36 height 10
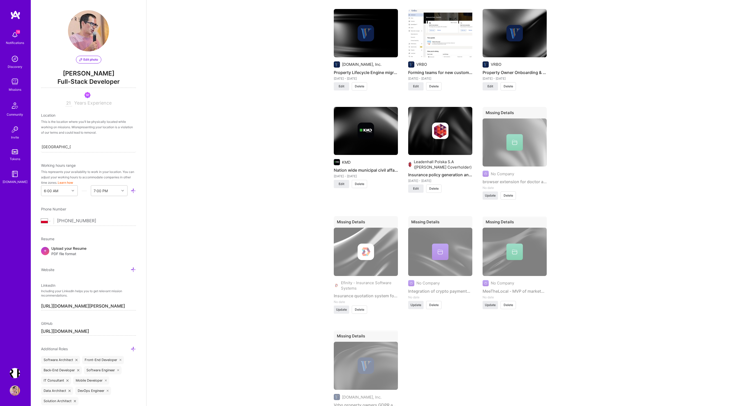
scroll to position [1040, 0]
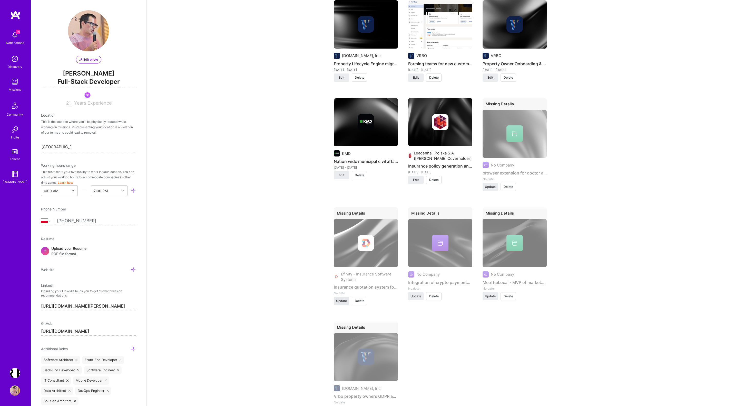
click at [338, 298] on span "Update" at bounding box center [341, 300] width 11 height 5
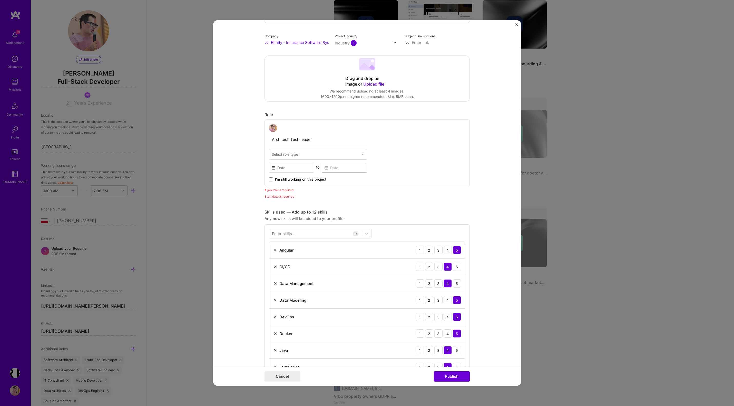
scroll to position [101, 0]
click at [295, 156] on div "Select role type" at bounding box center [285, 155] width 26 height 5
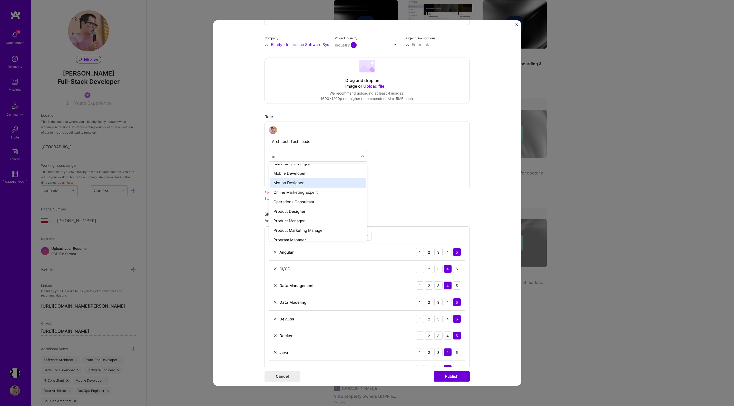
scroll to position [40, 0]
type input "arc"
click at [306, 197] on div "Software Architect" at bounding box center [318, 198] width 95 height 9
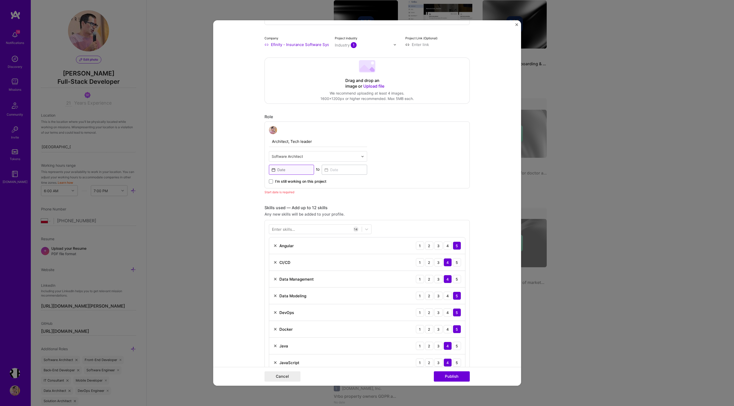
click at [290, 170] on input at bounding box center [291, 170] width 45 height 10
click at [300, 182] on button "2025" at bounding box center [307, 181] width 50 height 11
click at [276, 183] on button "‹" at bounding box center [276, 181] width 11 height 11
click at [281, 238] on button "2007" at bounding box center [283, 238] width 24 height 20
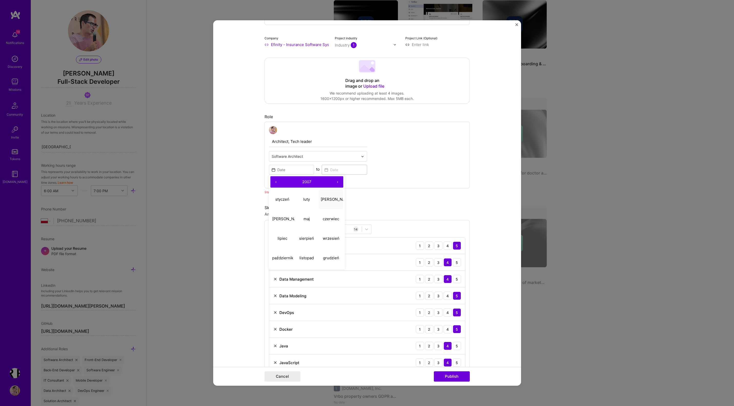
click at [329, 201] on abbr "marzec" at bounding box center [336, 199] width 31 height 5
type input "Mar, 2007"
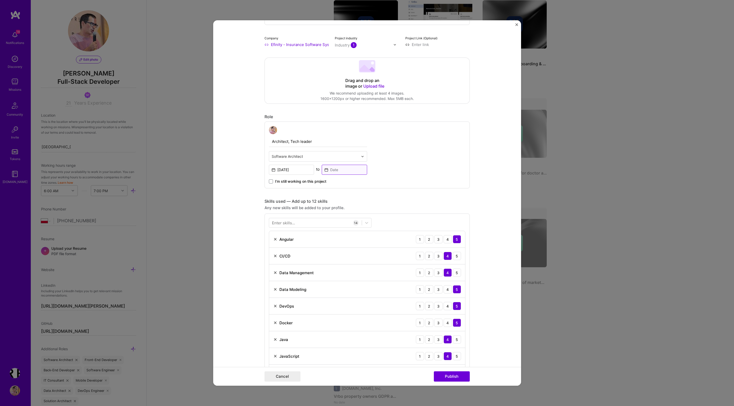
click at [328, 170] on input at bounding box center [344, 170] width 45 height 10
click at [330, 182] on button "‹" at bounding box center [328, 181] width 11 height 11
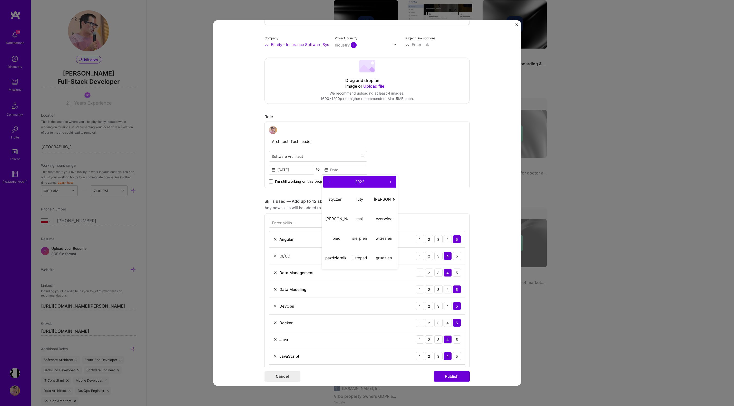
click at [330, 182] on button "‹" at bounding box center [328, 181] width 11 height 11
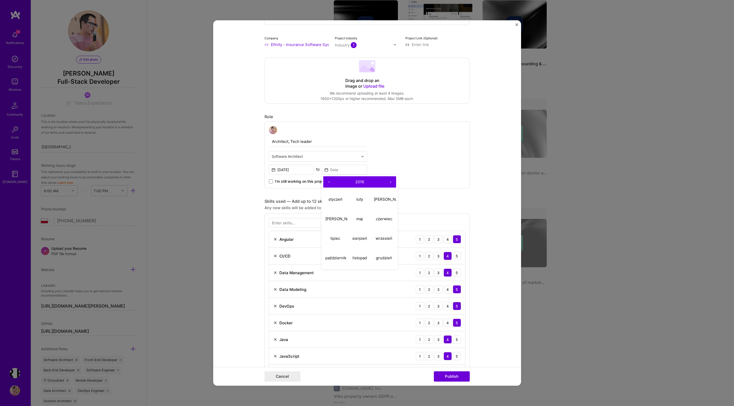
click at [330, 182] on button "‹" at bounding box center [328, 181] width 11 height 11
click at [330, 181] on button "‹" at bounding box center [328, 181] width 11 height 11
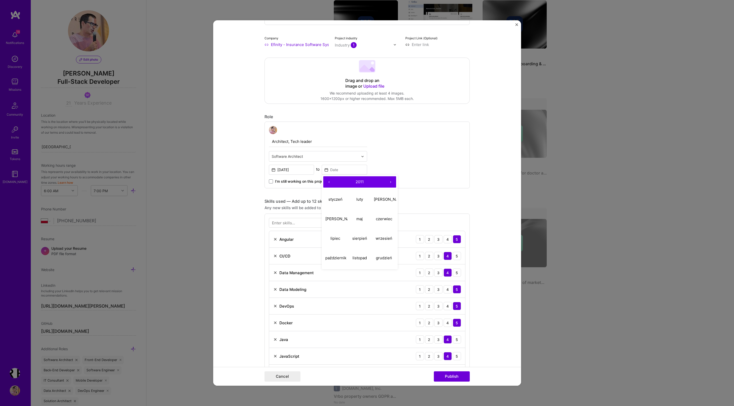
click at [330, 181] on button "‹" at bounding box center [328, 181] width 11 height 11
click at [362, 222] on button "maj" at bounding box center [360, 219] width 24 height 20
type input "May, 2010"
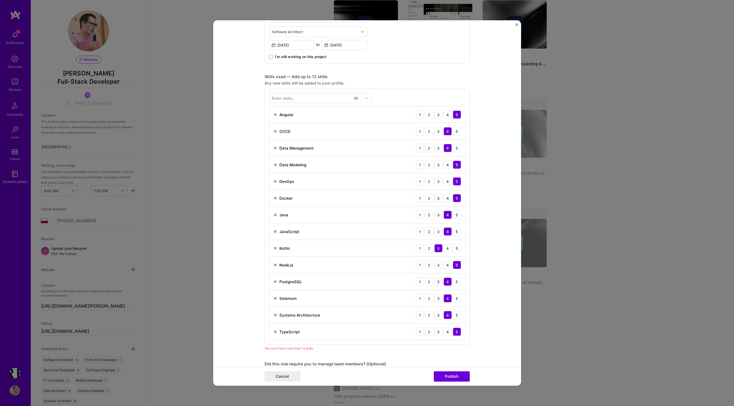
scroll to position [229, 0]
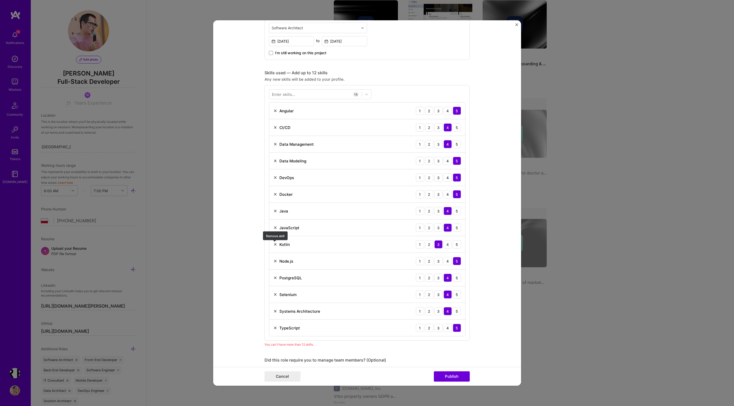
click at [275, 244] on img at bounding box center [275, 244] width 4 height 4
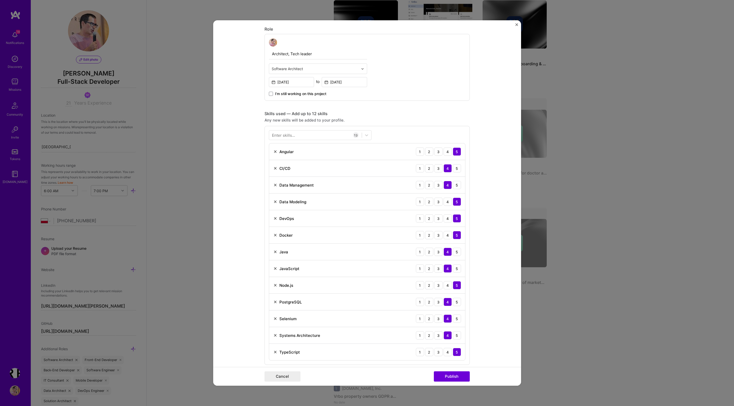
scroll to position [188, 0]
click at [277, 235] on div "Docker" at bounding box center [283, 235] width 20 height 5
click at [274, 235] on img at bounding box center [275, 235] width 4 height 4
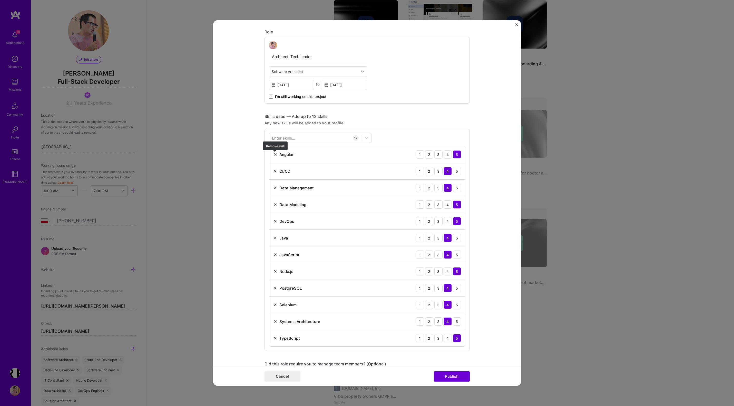
click at [274, 154] on img at bounding box center [275, 154] width 4 height 4
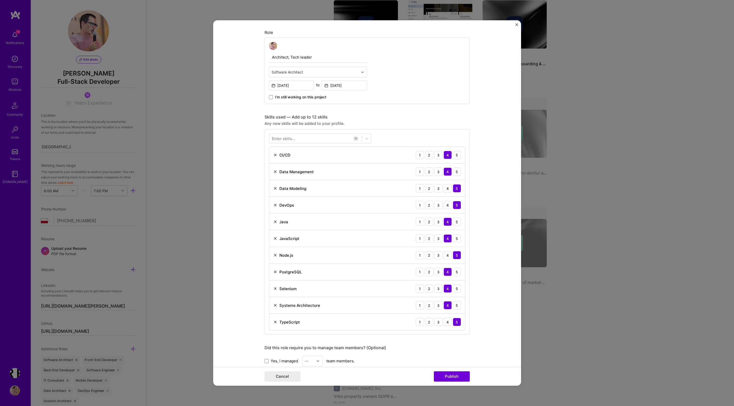
scroll to position [182, 0]
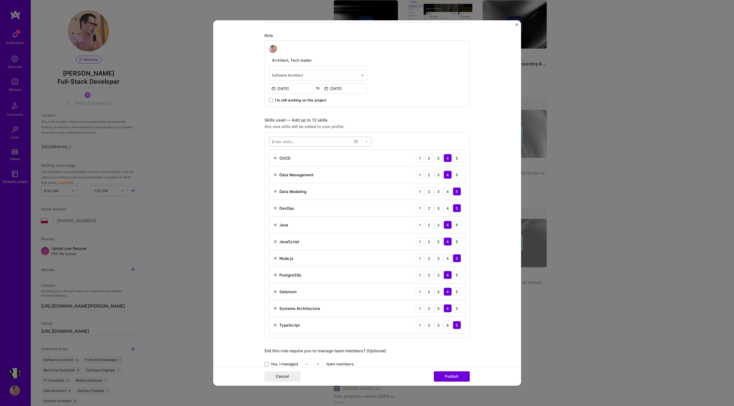
click at [313, 141] on div at bounding box center [315, 141] width 93 height 8
click at [275, 162] on span at bounding box center [274, 162] width 4 height 4
click at [0, 0] on input "checkbox" at bounding box center [0, 0] width 0 height 0
type input "sec"
click at [449, 377] on button "Publish" at bounding box center [452, 376] width 36 height 10
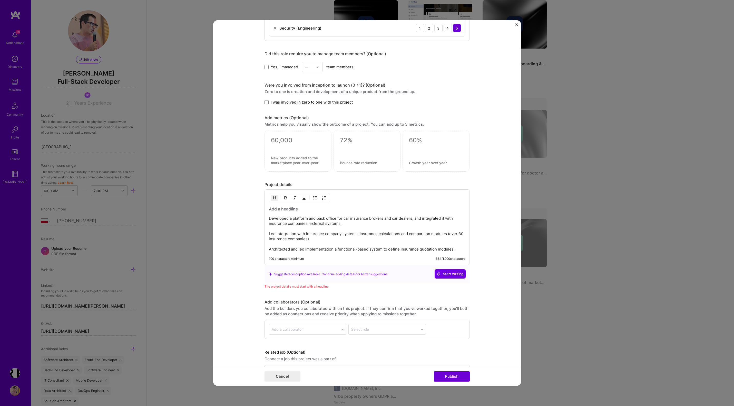
scroll to position [514, 0]
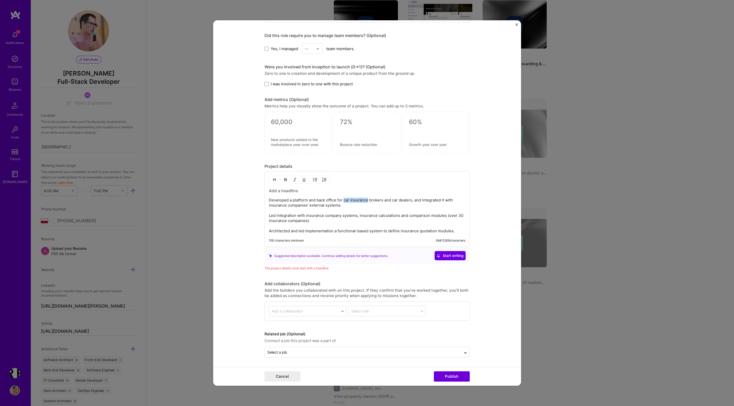
drag, startPoint x: 344, startPoint y: 200, endPoint x: 369, endPoint y: 200, distance: 24.9
click at [369, 200] on p "Developed a platform and back office for car insurance brokers and car dealers,…" at bounding box center [367, 215] width 197 height 36
copy p "car insurance"
click at [291, 191] on h3 at bounding box center [367, 191] width 197 height 6
paste div
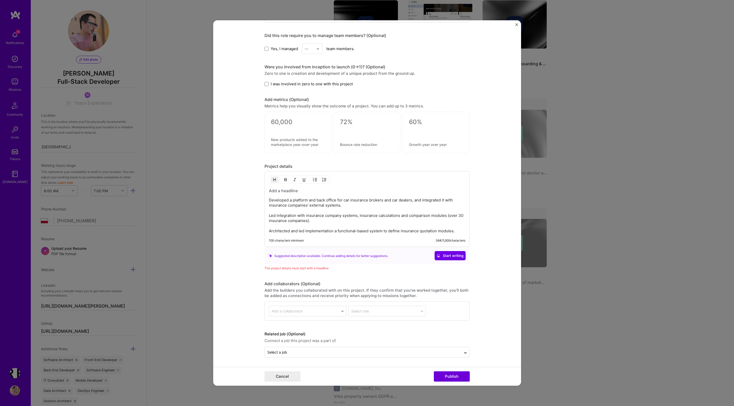
scroll to position [507, 0]
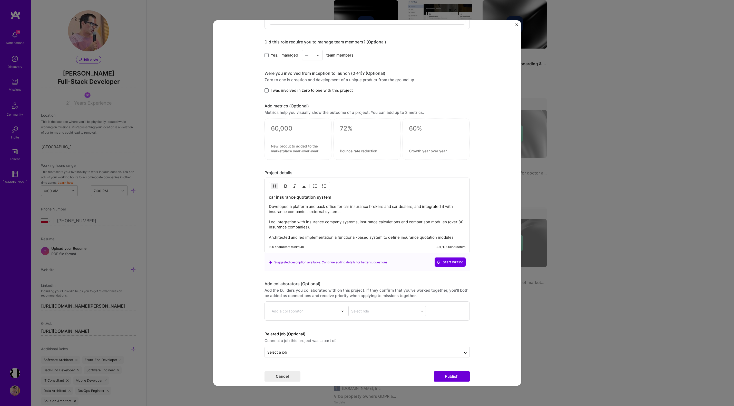
click at [269, 197] on h3 "car insurance quotation system" at bounding box center [367, 197] width 197 height 6
click at [449, 374] on button "Publish" at bounding box center [452, 376] width 36 height 10
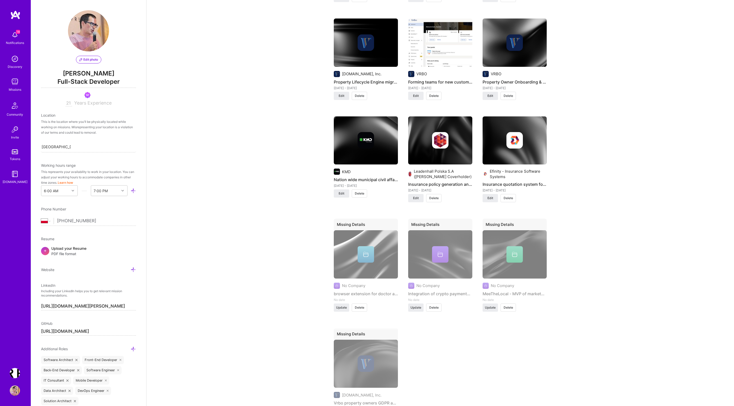
scroll to position [1013, 0]
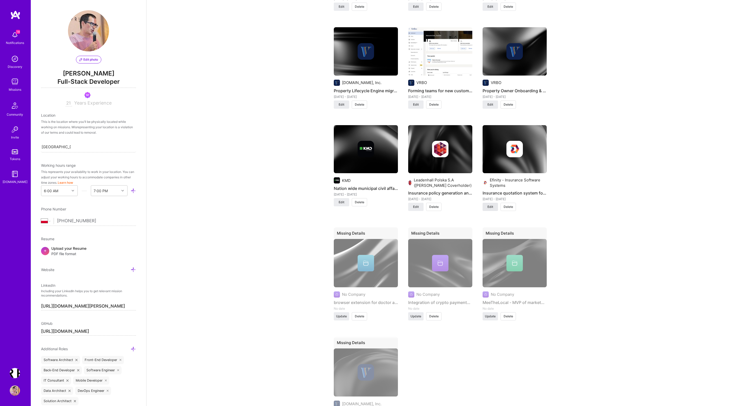
click at [490, 204] on span "Edit" at bounding box center [491, 206] width 6 height 5
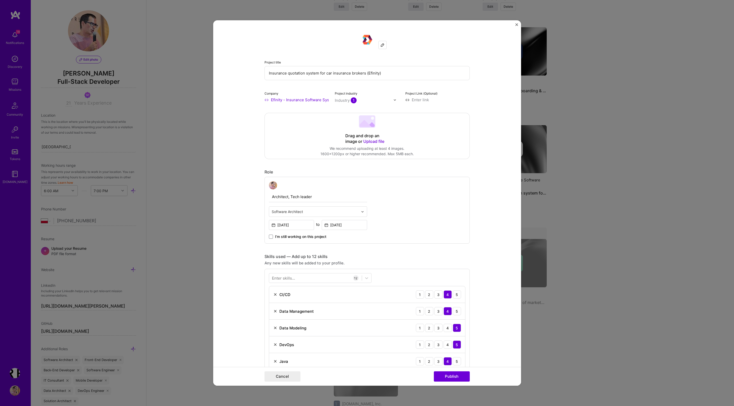
click at [517, 25] on img "Close" at bounding box center [517, 24] width 3 height 3
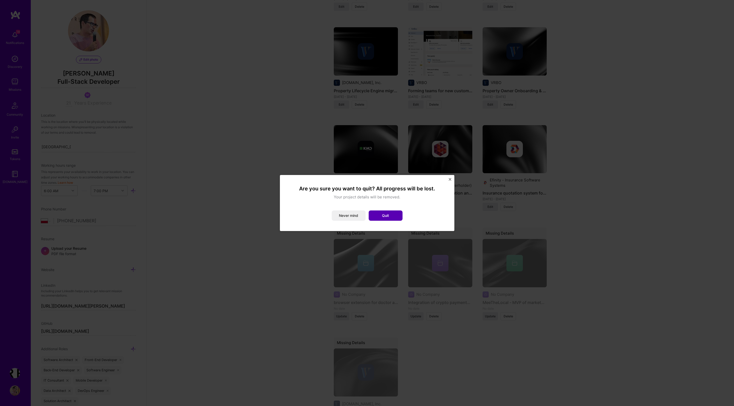
click at [388, 215] on button "Quit" at bounding box center [386, 215] width 34 height 10
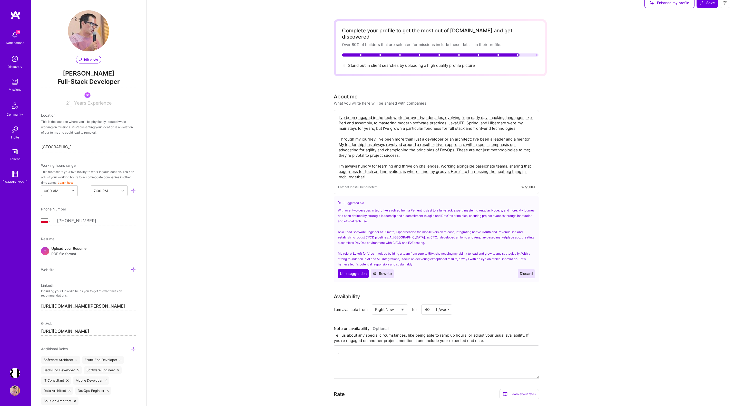
scroll to position [0, 0]
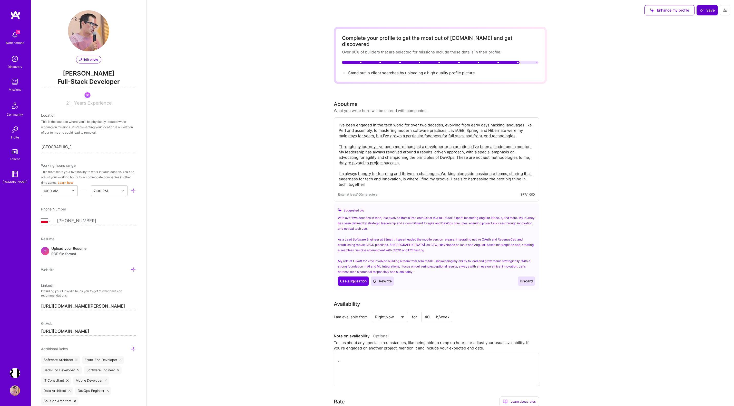
click at [707, 10] on span "Save" at bounding box center [707, 10] width 15 height 5
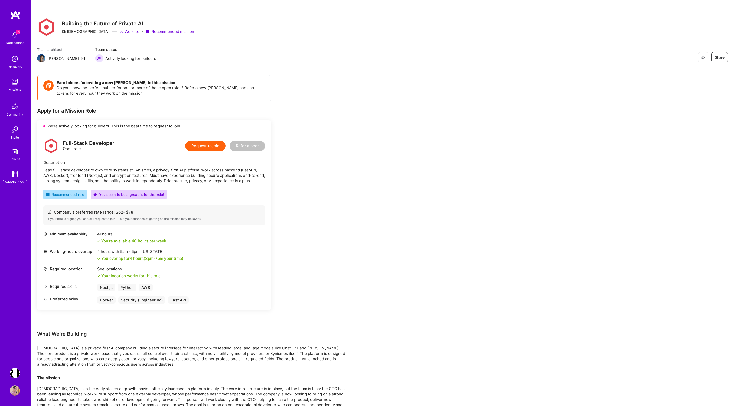
click at [14, 80] on img at bounding box center [15, 81] width 10 height 10
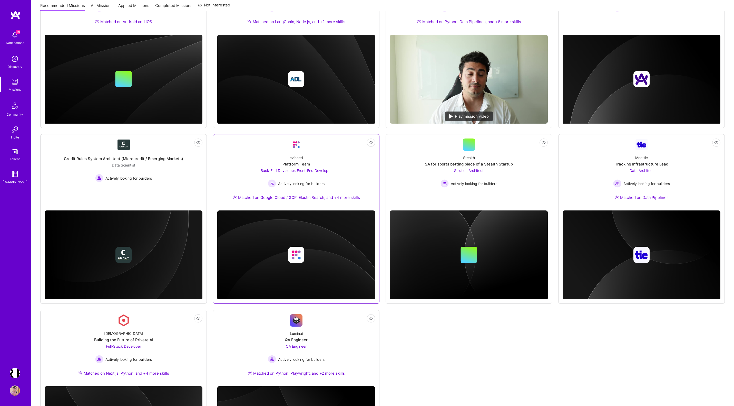
scroll to position [133, 0]
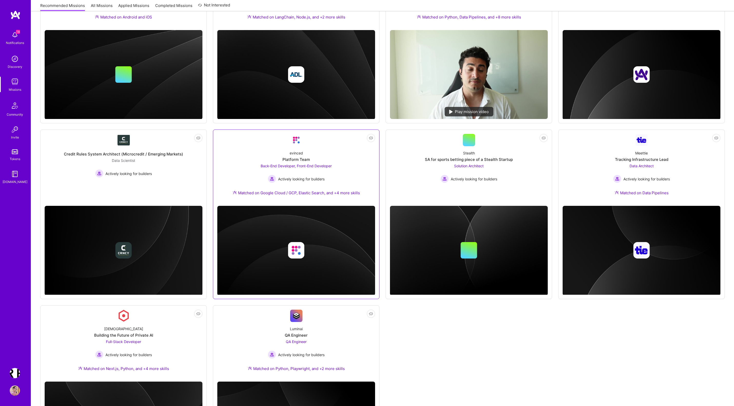
click at [340, 177] on div "evinced Platform Team Back-End Developer, Front-End Developer Actively looking …" at bounding box center [296, 173] width 158 height 55
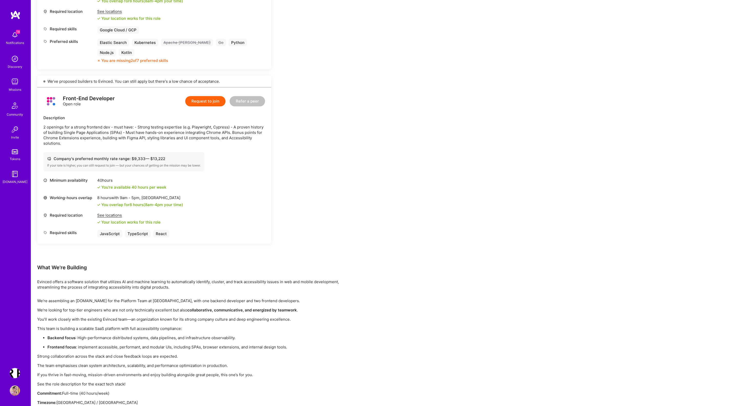
scroll to position [259, 0]
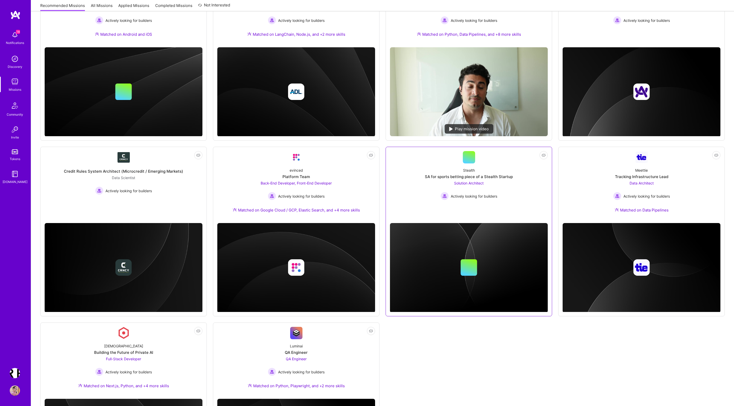
scroll to position [118, 0]
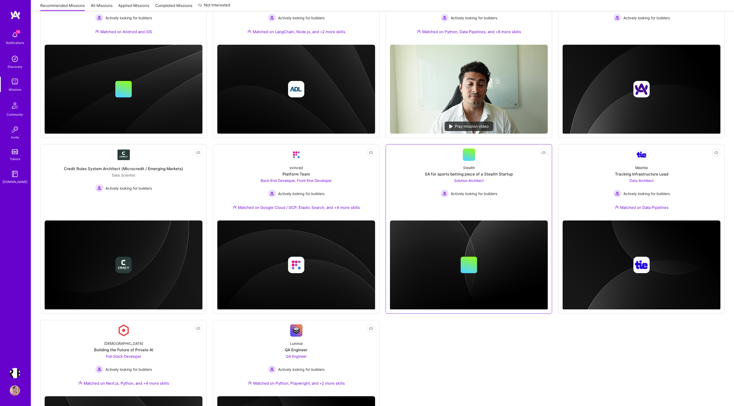
click at [477, 202] on link "Not Interested Stealth SA for sports betting piece of a Stealth Startup Solutio…" at bounding box center [469, 182] width 158 height 68
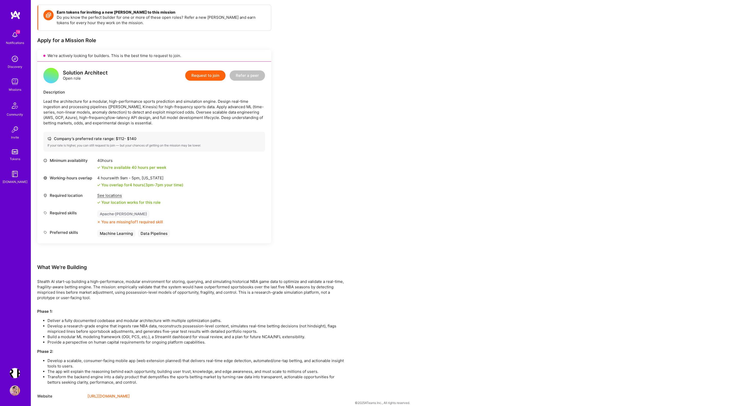
scroll to position [76, 0]
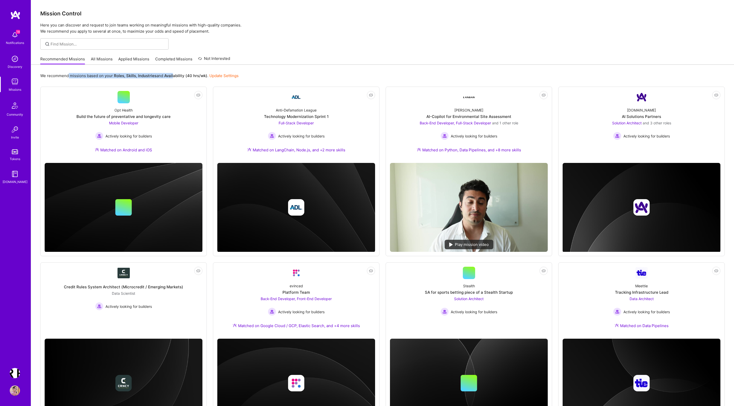
drag, startPoint x: 68, startPoint y: 75, endPoint x: 175, endPoint y: 74, distance: 107.0
click at [175, 74] on p "We recommend missions based on your Roles , Skills , Industries and Availabilit…" at bounding box center [139, 75] width 198 height 5
drag, startPoint x: 187, startPoint y: 77, endPoint x: 65, endPoint y: 71, distance: 122.1
click at [65, 71] on div "We recommend missions based on your Roles , Skills , Industries and Availabilit…" at bounding box center [382, 342] width 703 height 555
click at [136, 61] on link "Applied Missions" at bounding box center [133, 60] width 31 height 8
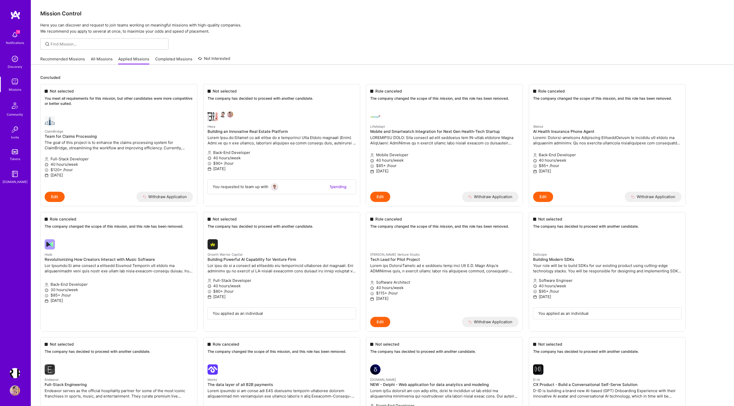
click at [103, 60] on link "All Missions" at bounding box center [102, 60] width 22 height 8
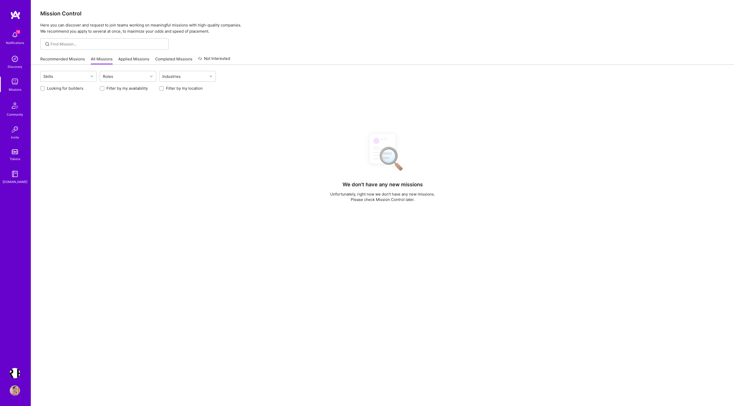
click at [128, 61] on link "Applied Missions" at bounding box center [133, 60] width 31 height 8
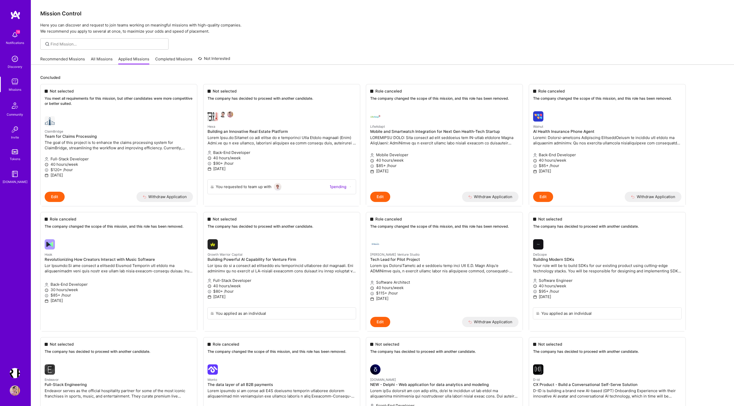
click at [14, 82] on img at bounding box center [15, 81] width 10 height 10
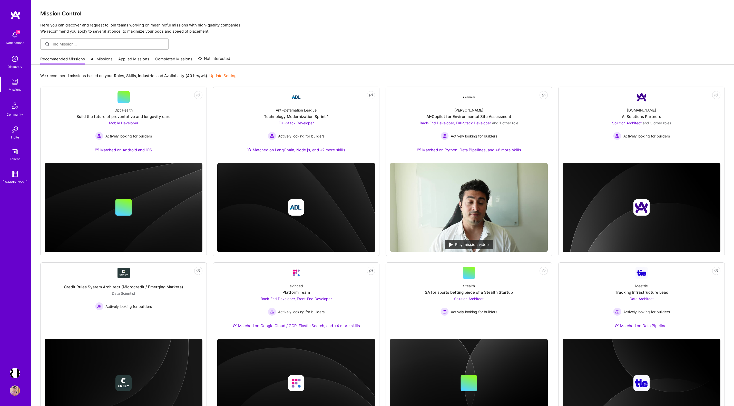
click at [16, 83] on img at bounding box center [15, 81] width 10 height 10
click at [15, 35] on img at bounding box center [15, 35] width 10 height 10
click at [209, 31] on div "18 18 Notifications Discovery Missions Community Invite Tokens [DOMAIN_NAME] [U…" at bounding box center [367, 308] width 734 height 617
click at [17, 154] on img at bounding box center [15, 151] width 6 height 5
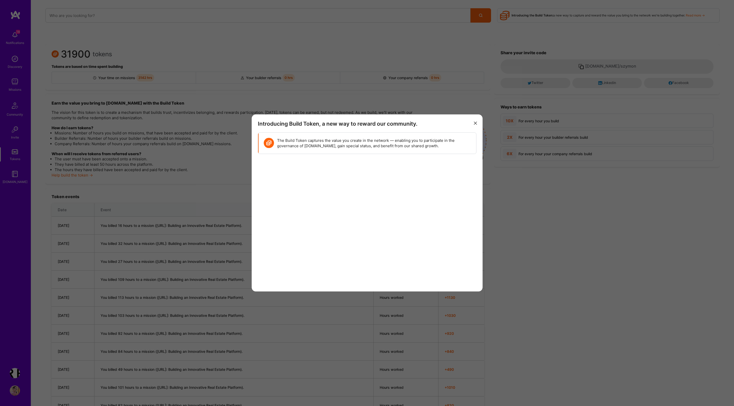
click at [475, 121] on button "modal" at bounding box center [475, 122] width 6 height 8
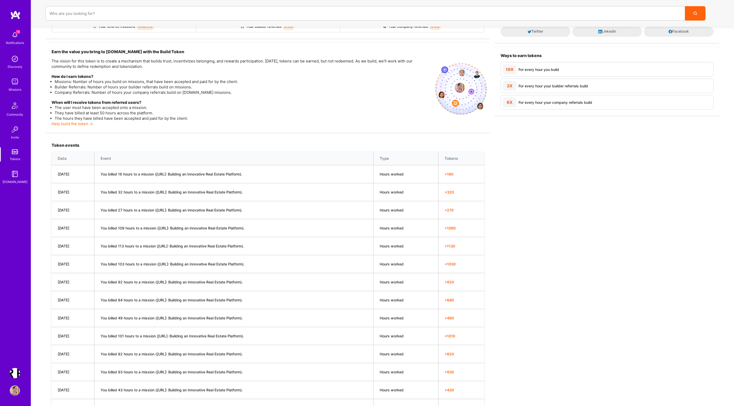
scroll to position [27, 0]
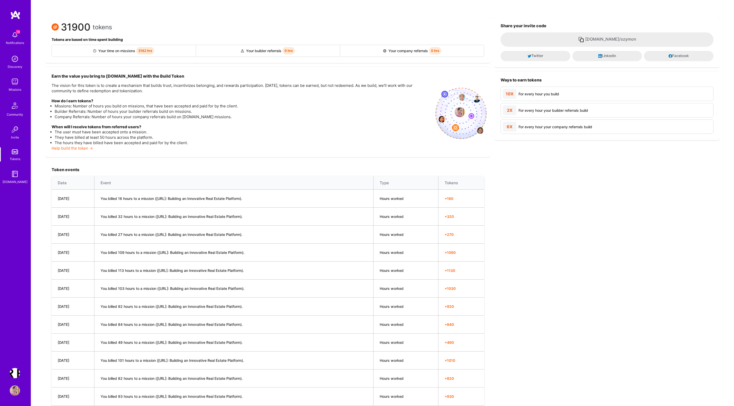
click at [16, 33] on img at bounding box center [15, 35] width 10 height 10
click at [16, 33] on div "18 Notifications Discovery Missions Community Invite Tokens [DOMAIN_NAME]" at bounding box center [15, 107] width 31 height 156
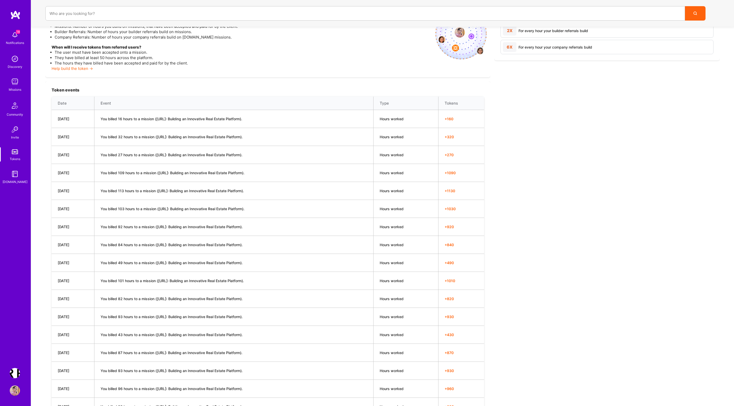
scroll to position [89, 0]
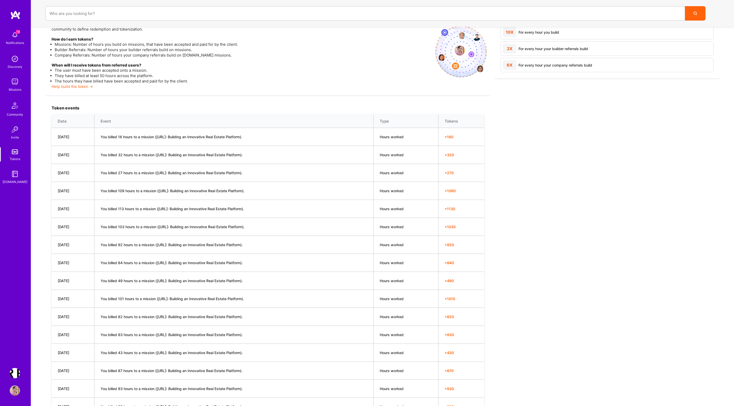
click at [16, 81] on img at bounding box center [15, 81] width 10 height 10
